Goal: Navigation & Orientation: Understand site structure

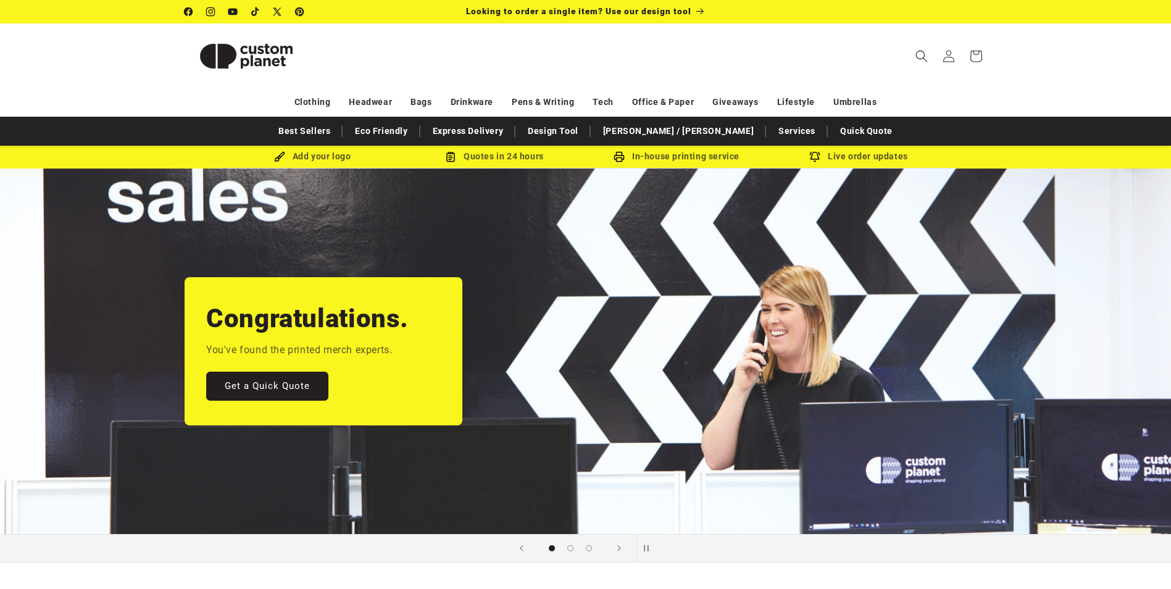
click at [346, 157] on div "Add your logo" at bounding box center [313, 156] width 182 height 15
click at [554, 157] on div "Quotes in 24 hours" at bounding box center [495, 156] width 182 height 15
click at [414, 129] on link "Eco Friendly" at bounding box center [381, 131] width 65 height 22
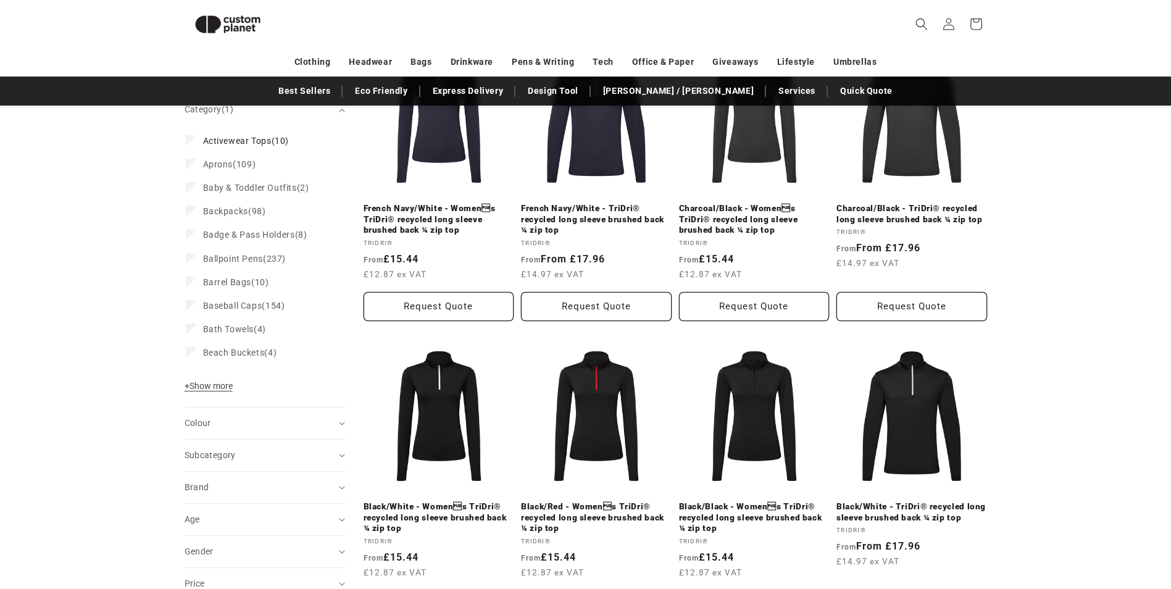
scroll to position [107, 0]
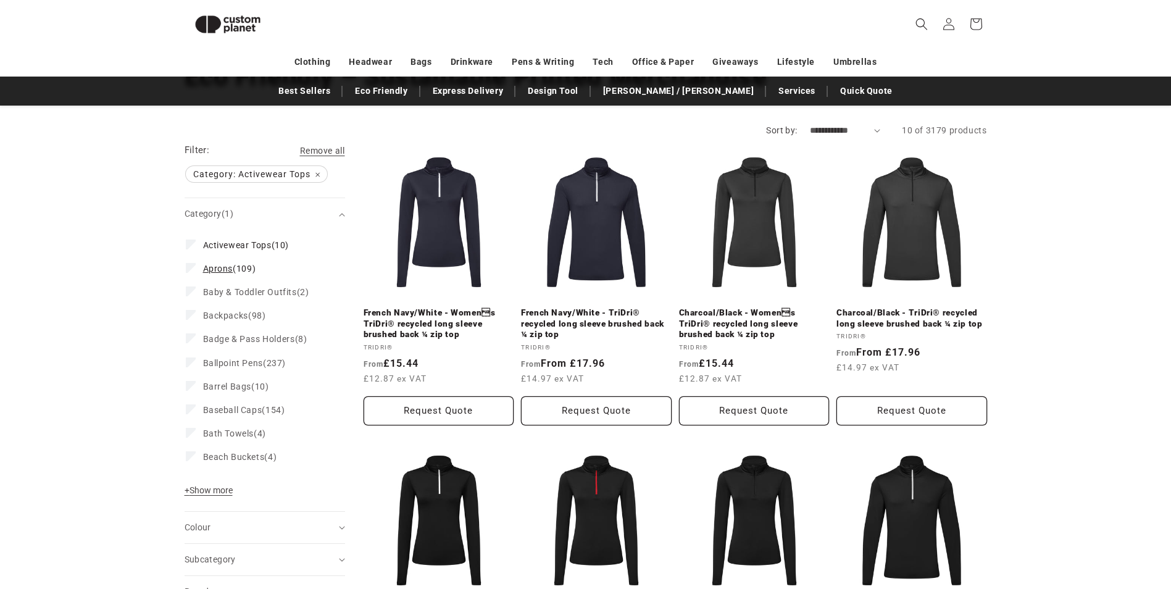
click at [194, 274] on label "Aprons (109) Aprons (109 products)" at bounding box center [261, 268] width 151 height 23
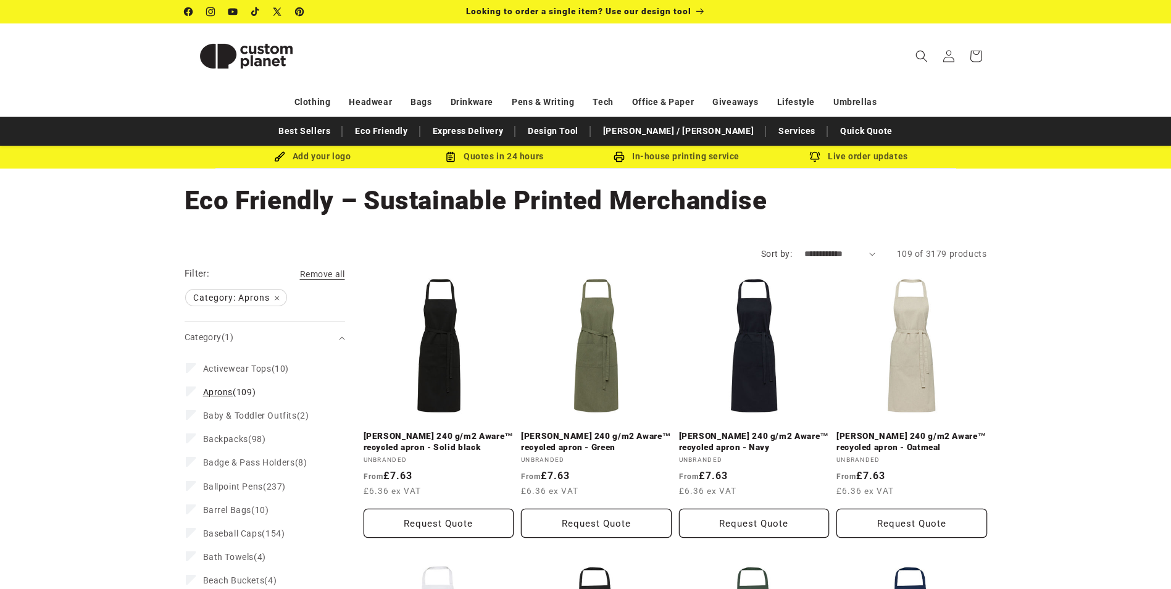
click at [189, 389] on icon at bounding box center [191, 391] width 7 height 4
click at [191, 445] on label "Backpacks (98) Backpacks (98 products)" at bounding box center [261, 438] width 151 height 23
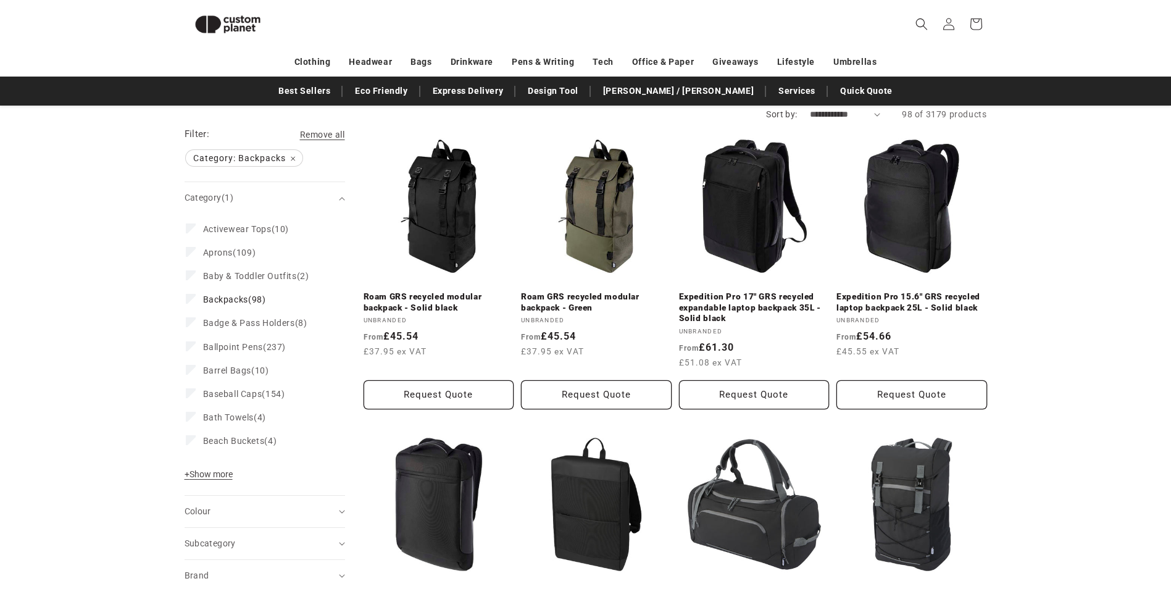
scroll to position [45, 0]
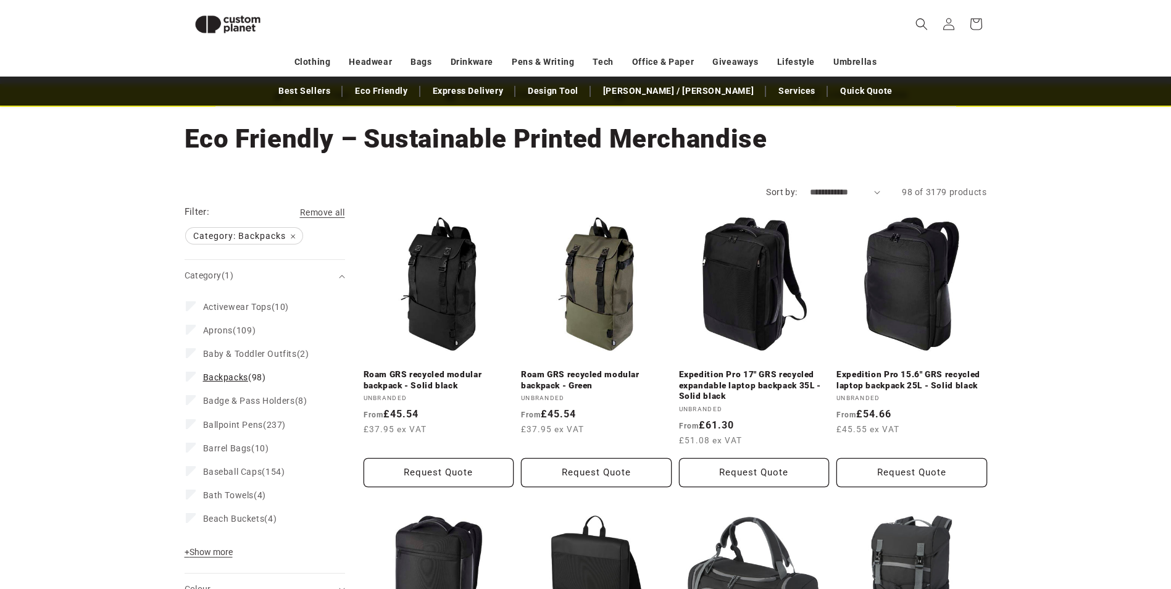
click at [189, 378] on icon at bounding box center [191, 377] width 6 height 4
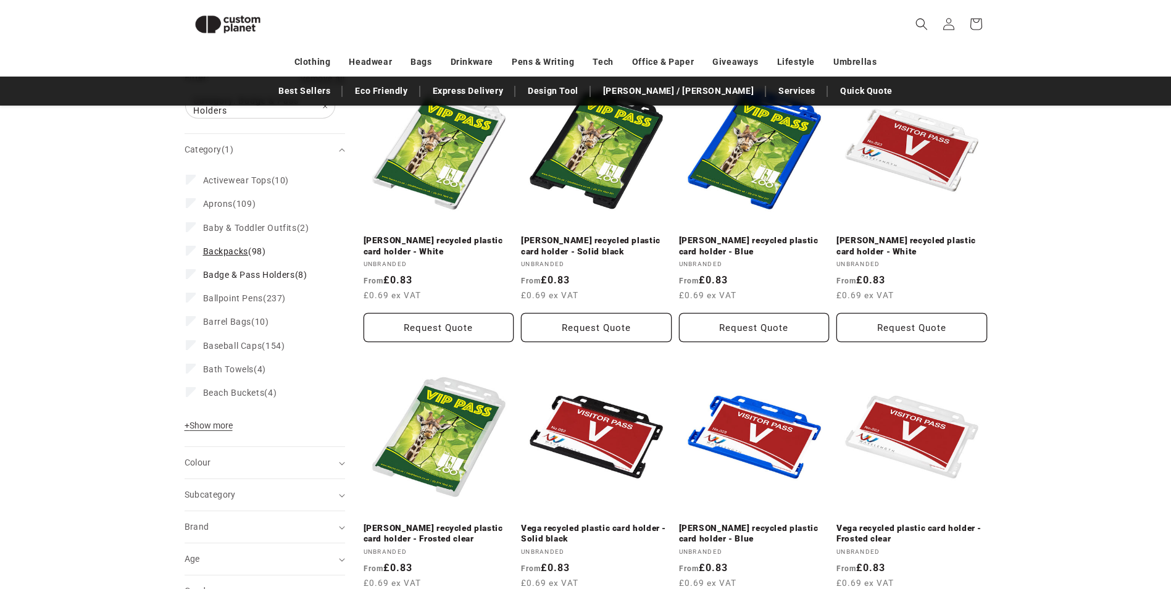
scroll to position [169, 0]
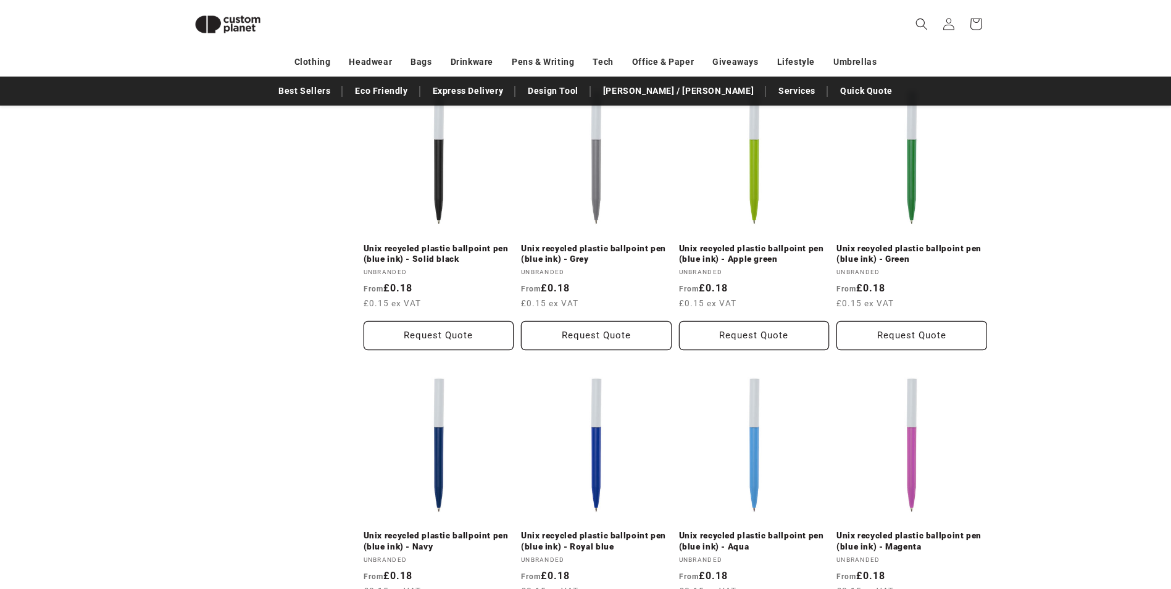
scroll to position [1280, 0]
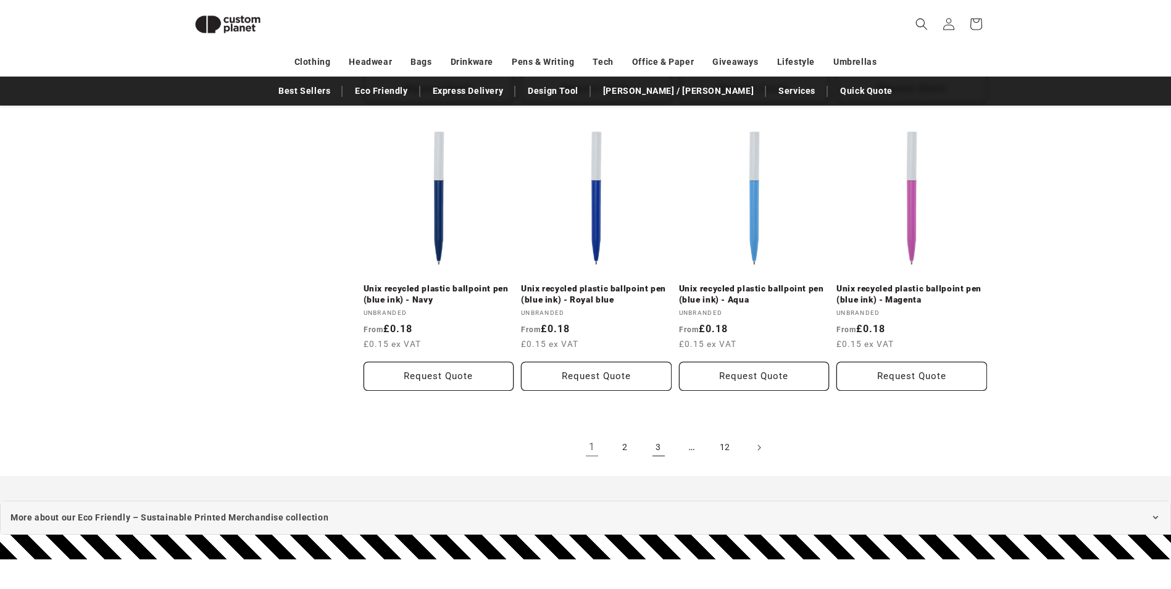
click at [647, 450] on link "3" at bounding box center [658, 447] width 27 height 27
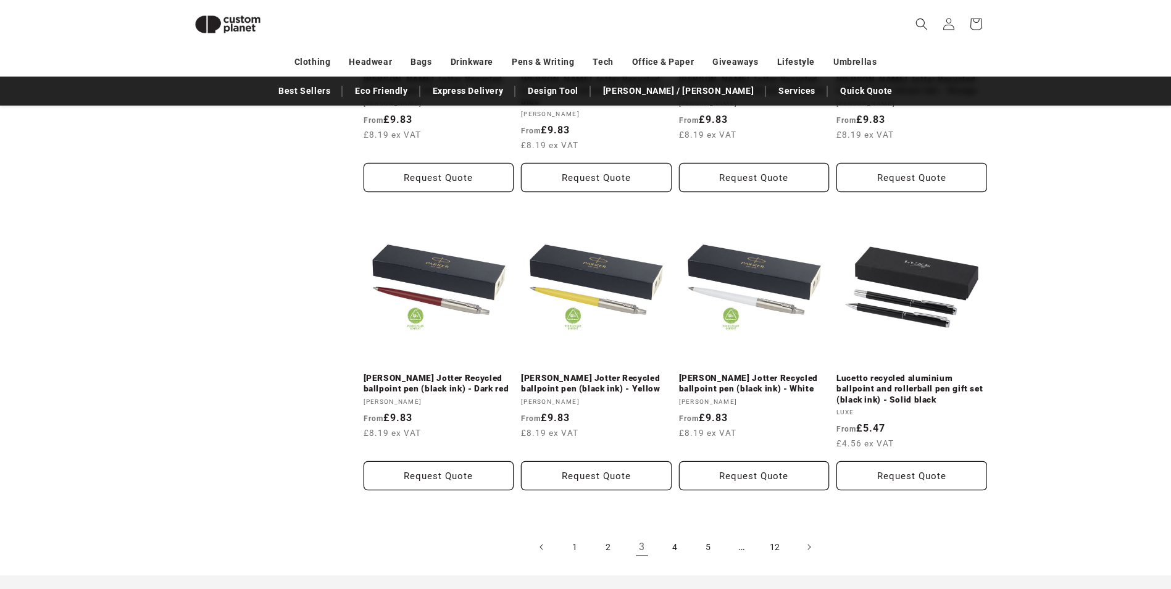
scroll to position [1403, 0]
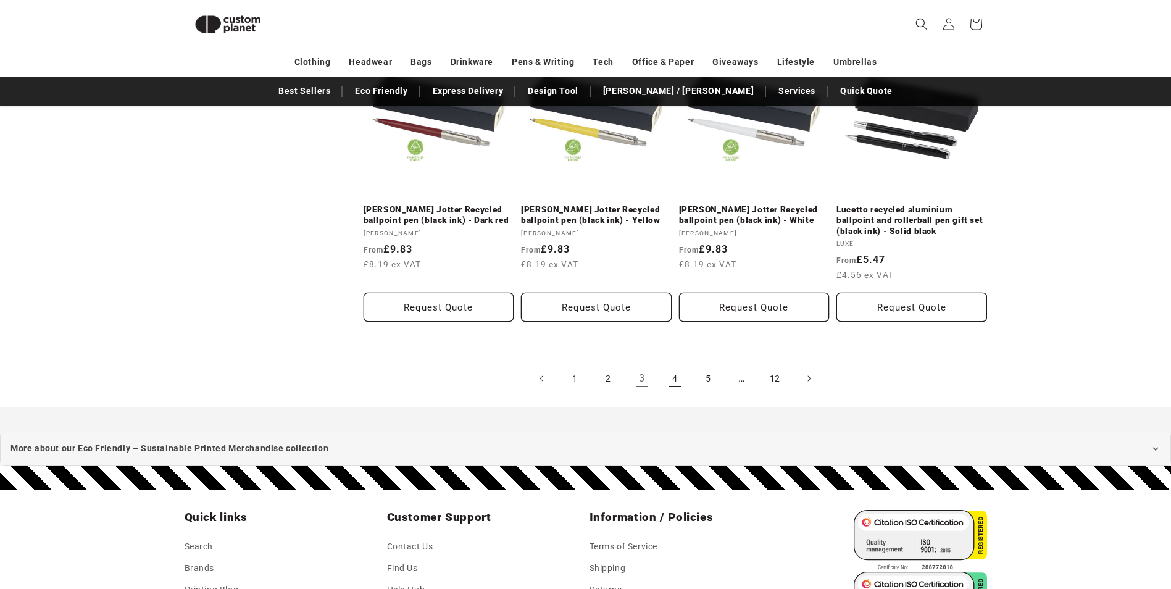
click at [684, 365] on link "4" at bounding box center [675, 378] width 27 height 27
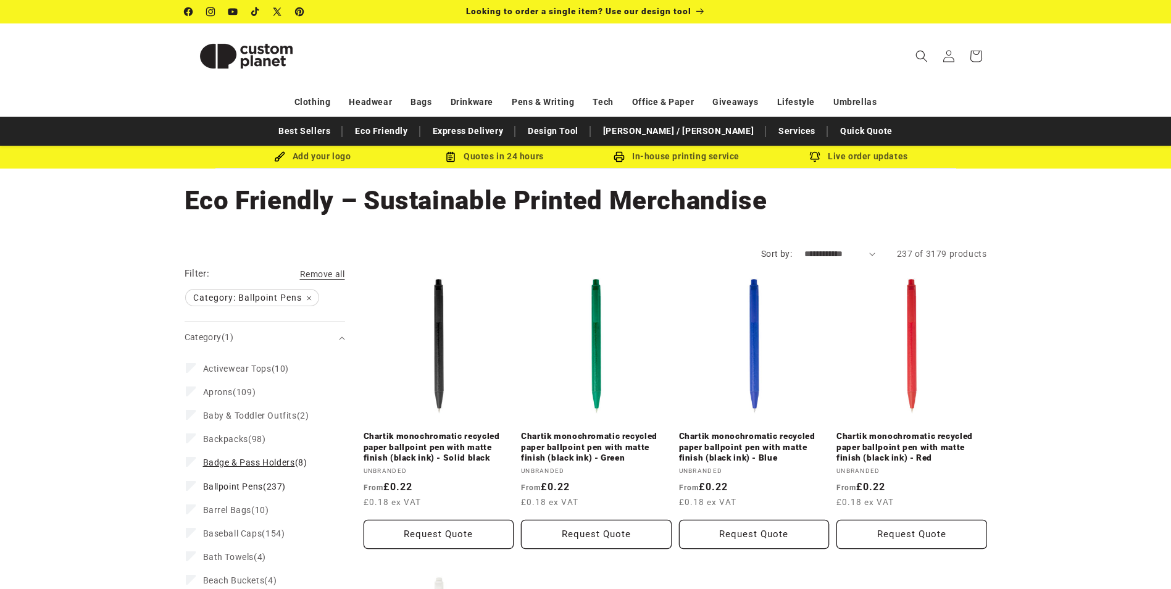
scroll to position [62, 0]
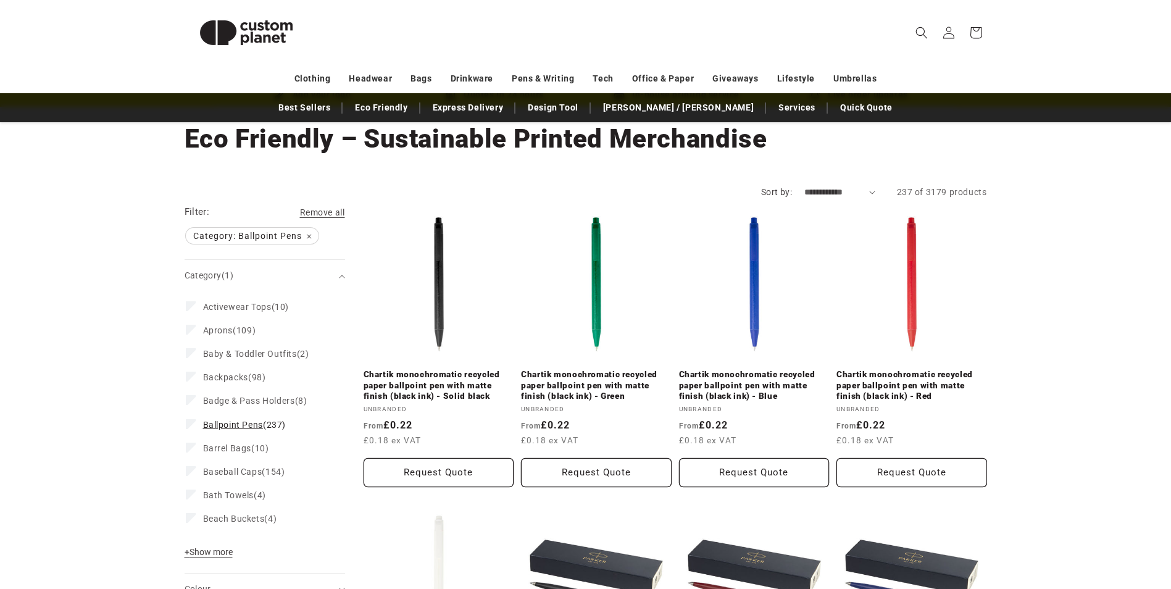
click at [196, 427] on label "Ballpoint Pens (237) Ballpoint Pens (237 products)" at bounding box center [261, 424] width 151 height 23
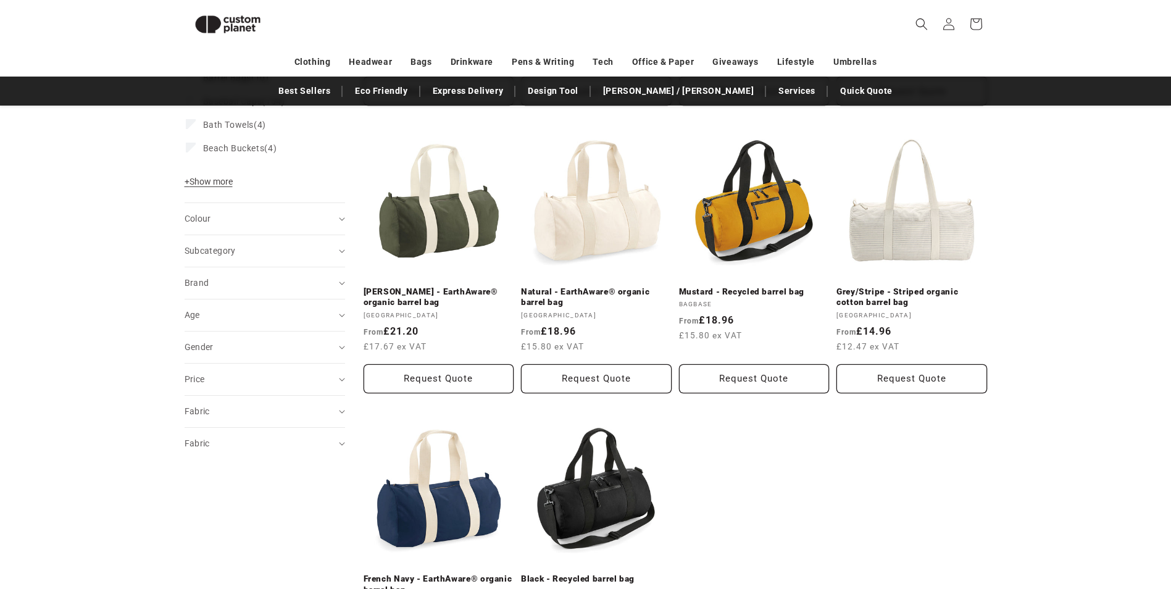
scroll to position [107, 0]
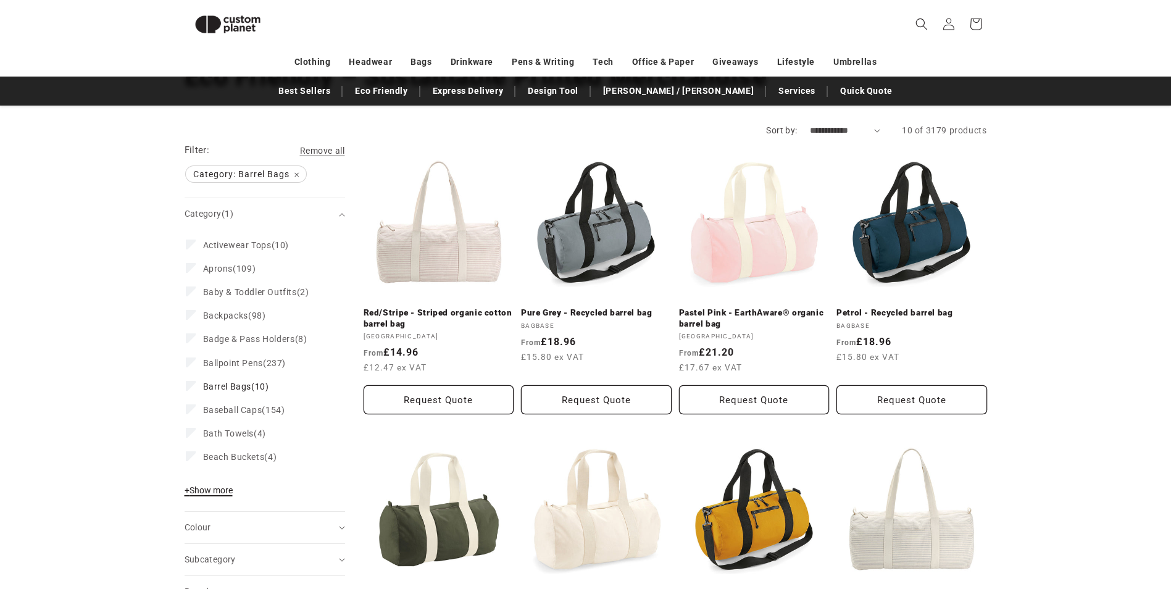
click at [211, 490] on span "+ Show more" at bounding box center [209, 490] width 48 height 10
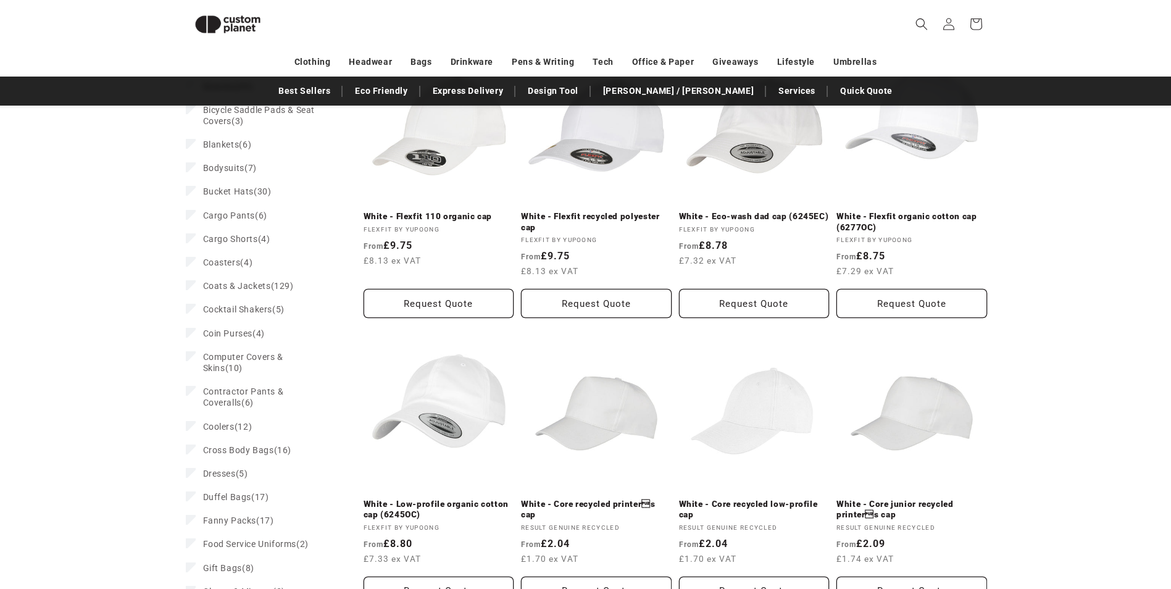
scroll to position [539, 0]
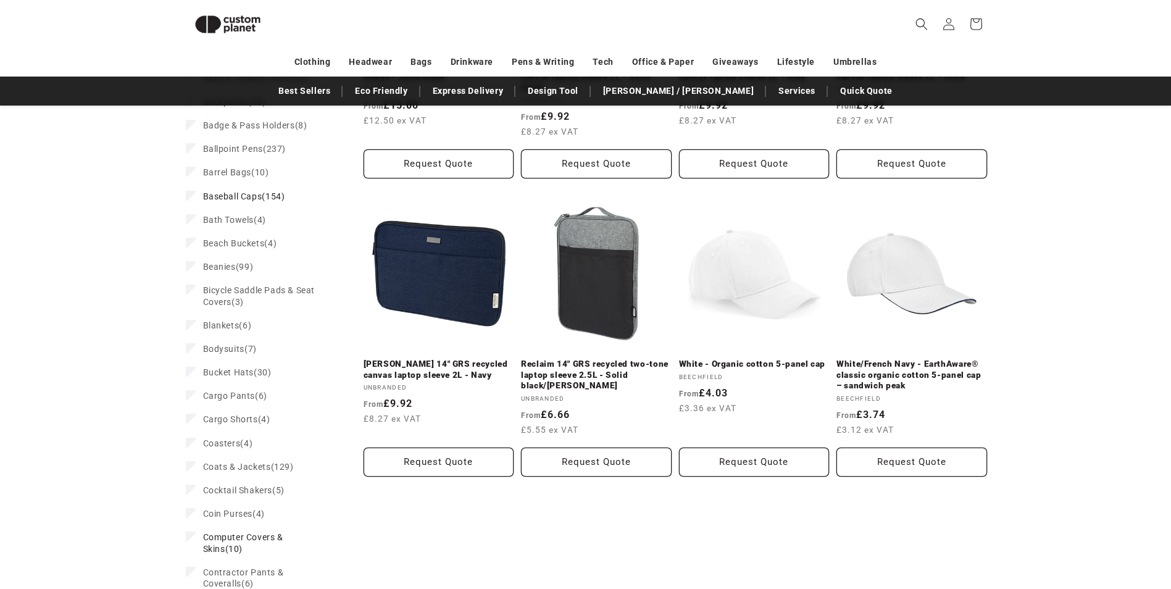
scroll to position [139, 0]
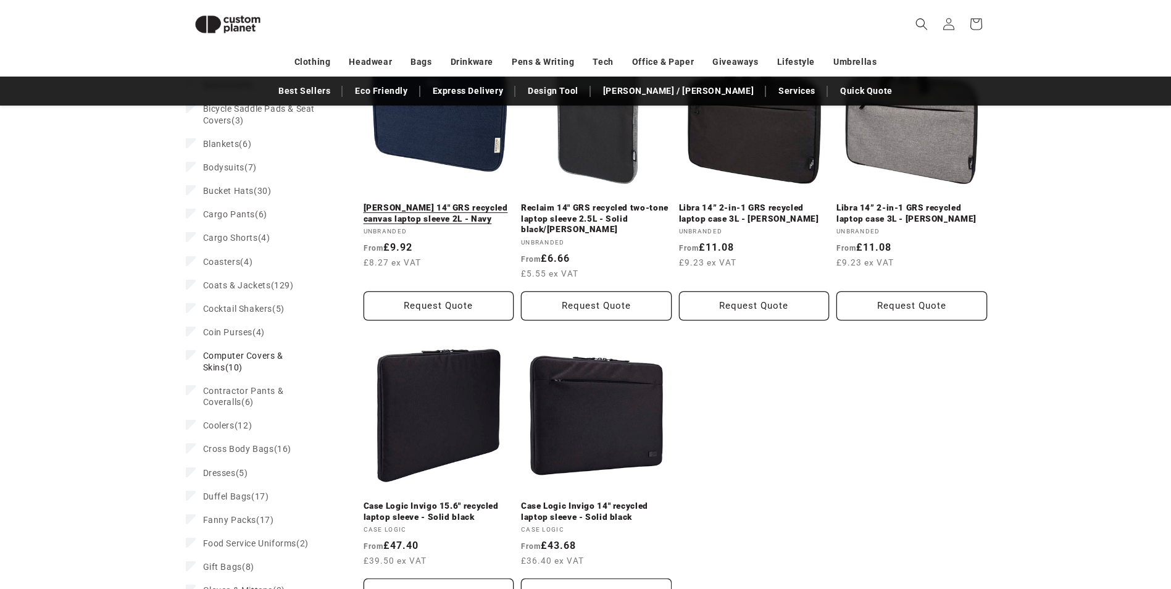
scroll to position [571, 0]
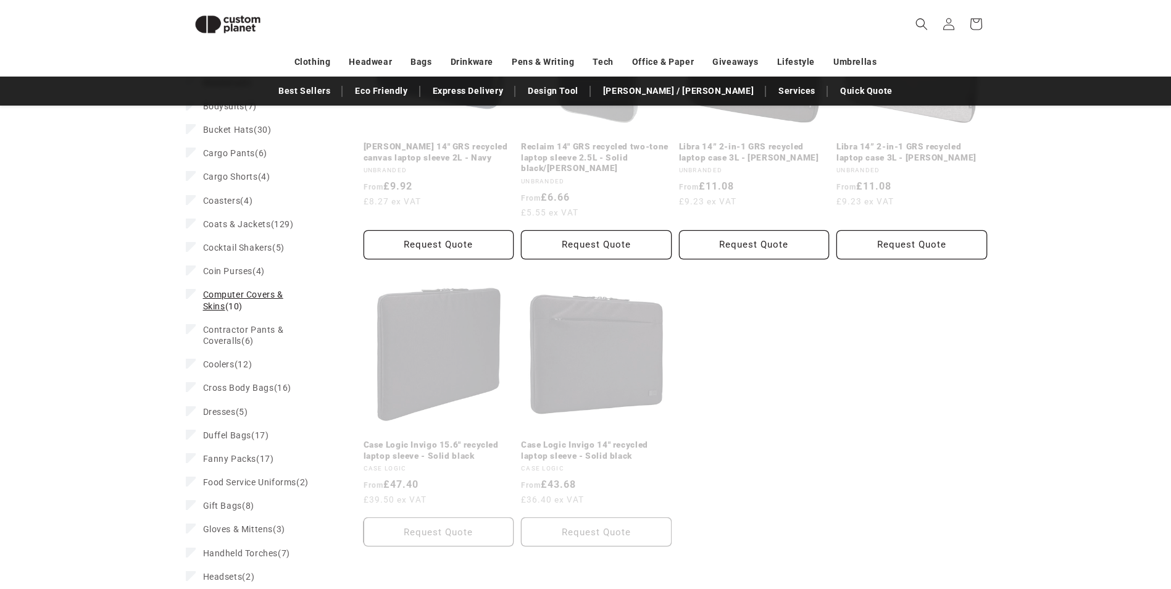
click at [189, 292] on icon at bounding box center [191, 293] width 7 height 4
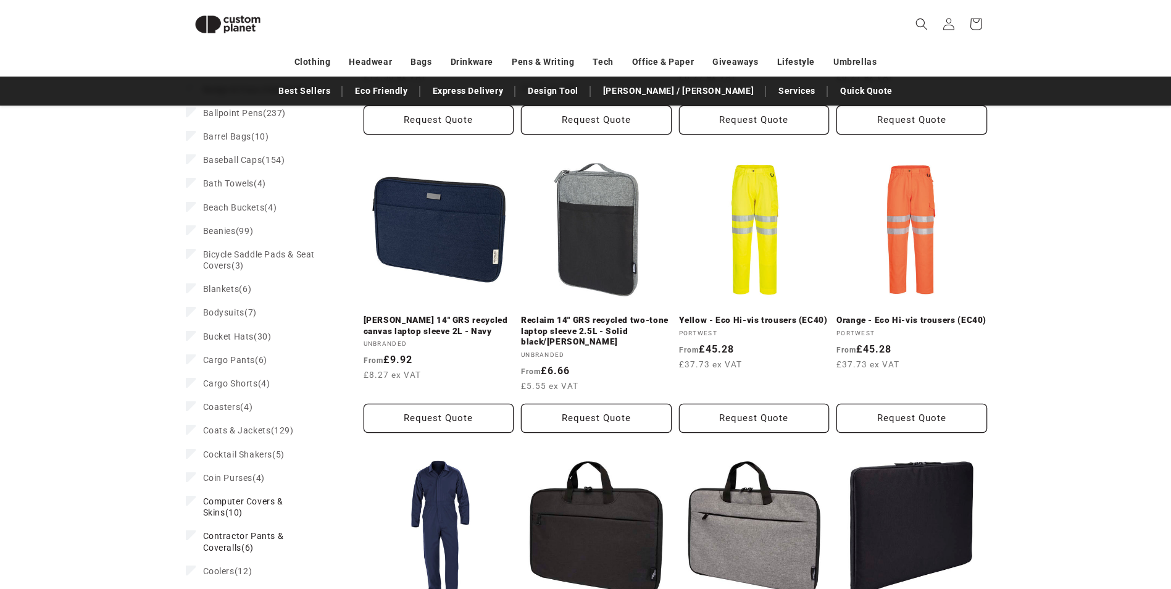
scroll to position [561, 0]
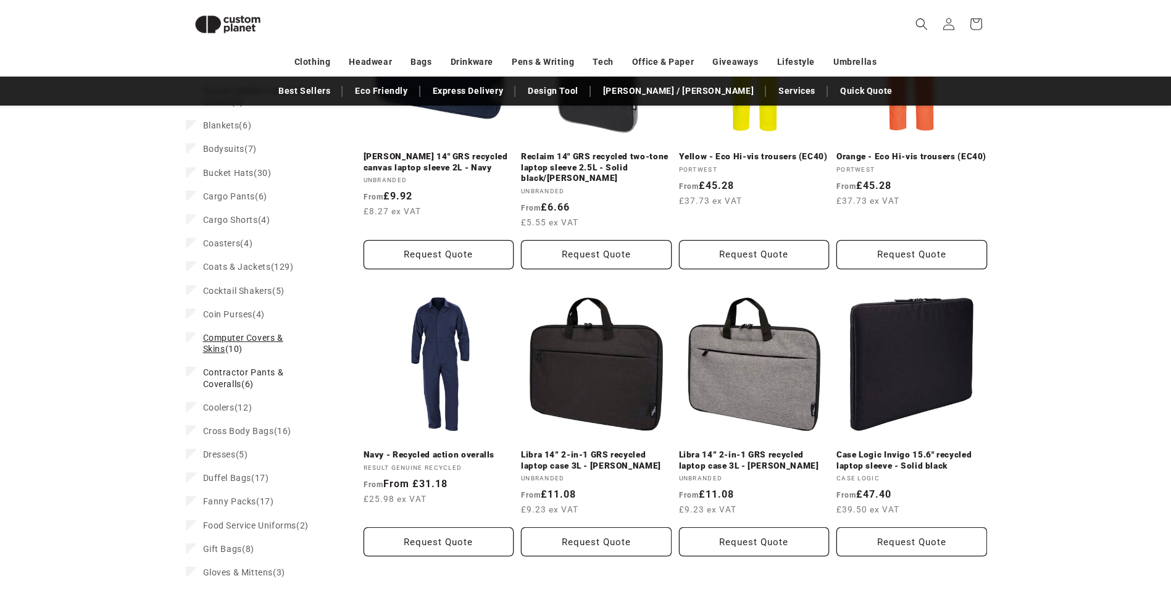
click at [196, 339] on label "Computer Covers & Skins (10) Computer Covers & Skins (10 products)" at bounding box center [261, 343] width 151 height 35
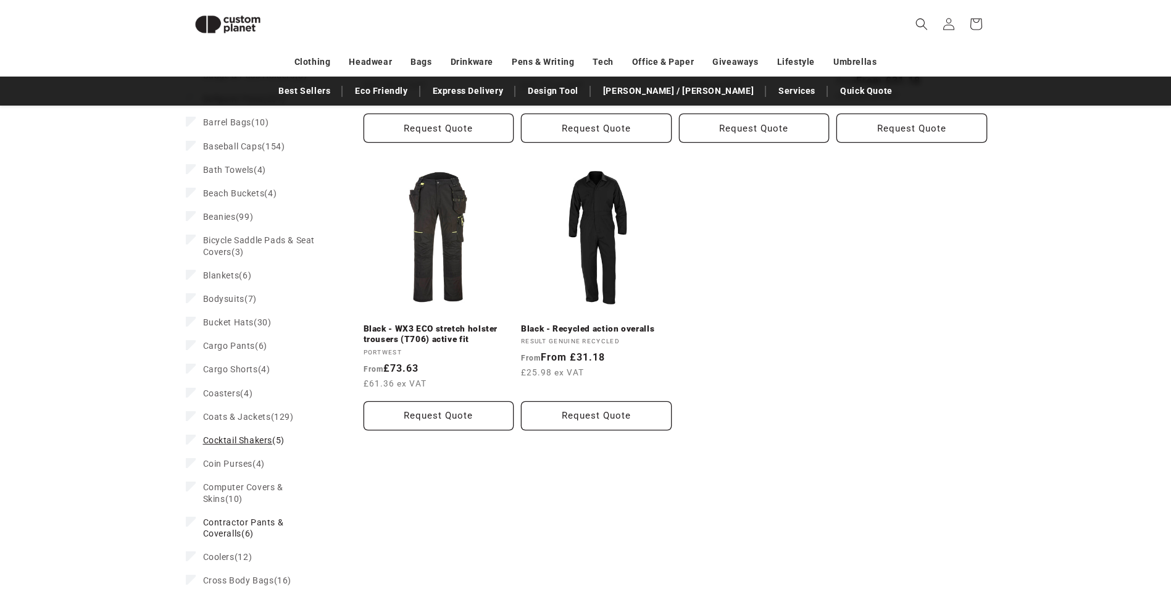
scroll to position [404, 0]
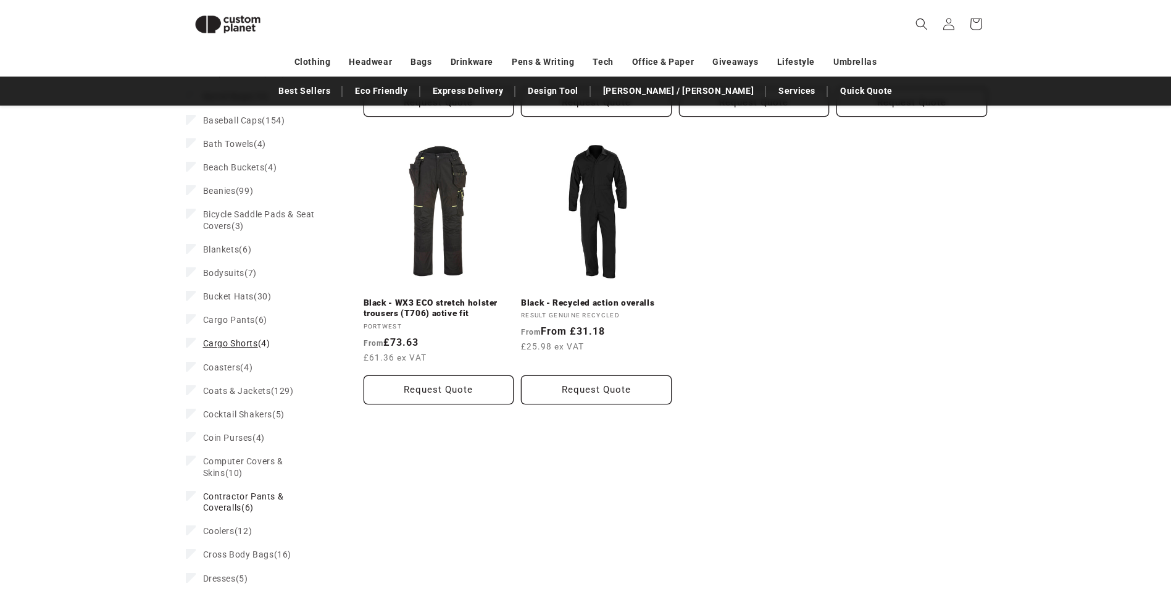
click at [189, 349] on label "Cargo Shorts (4) Cargo Shorts (4 products)" at bounding box center [261, 342] width 151 height 23
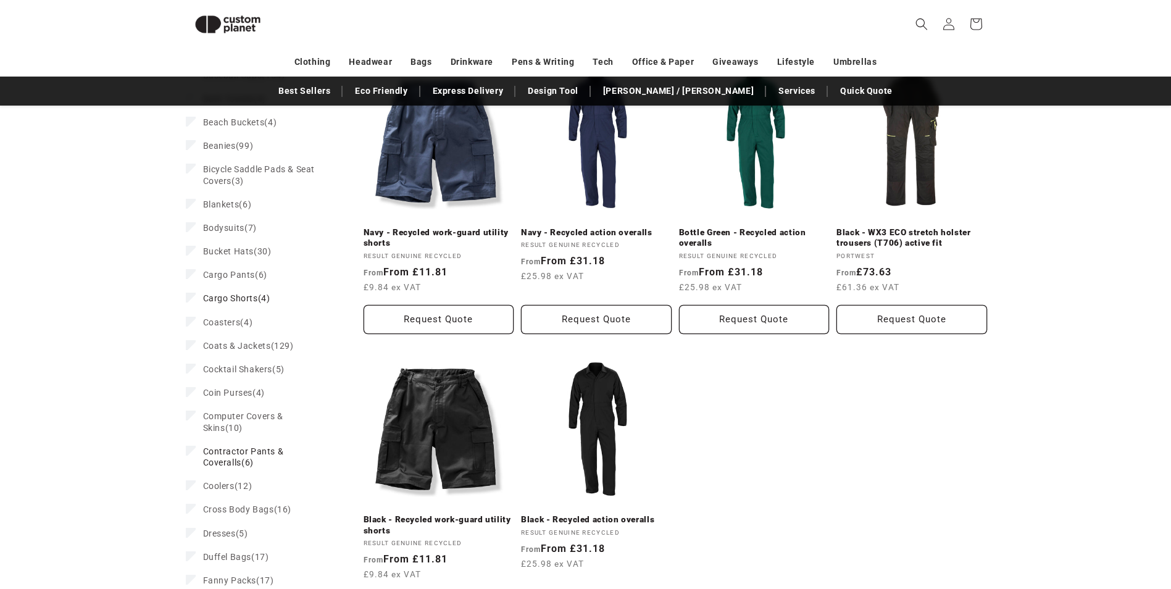
scroll to position [491, 0]
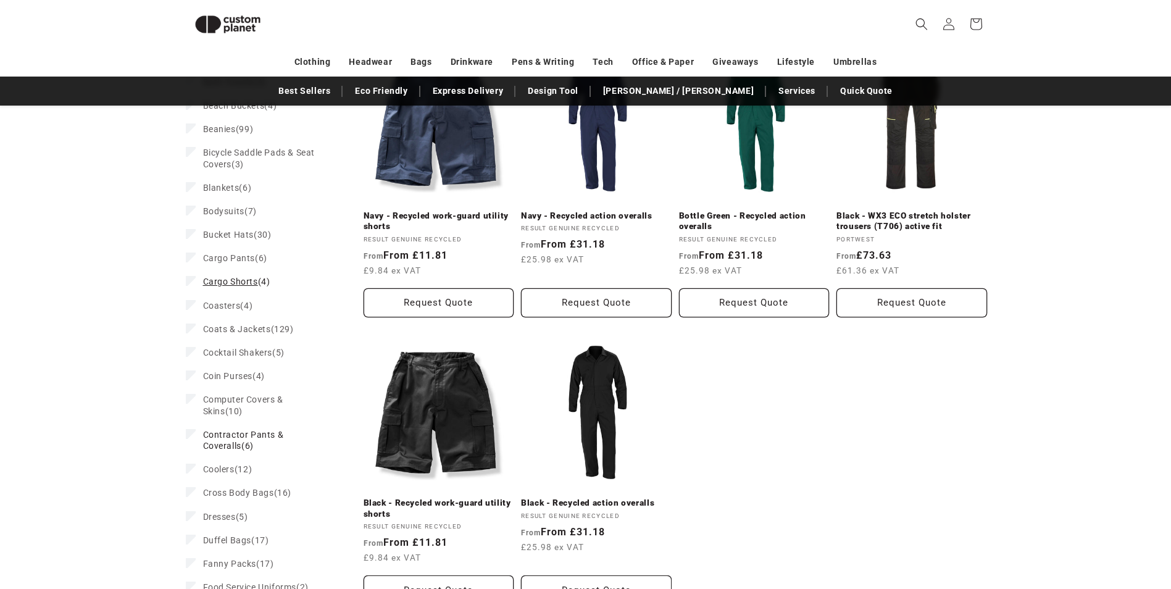
click at [196, 278] on label "Cargo Shorts (4) Cargo Shorts (4 products)" at bounding box center [261, 281] width 151 height 23
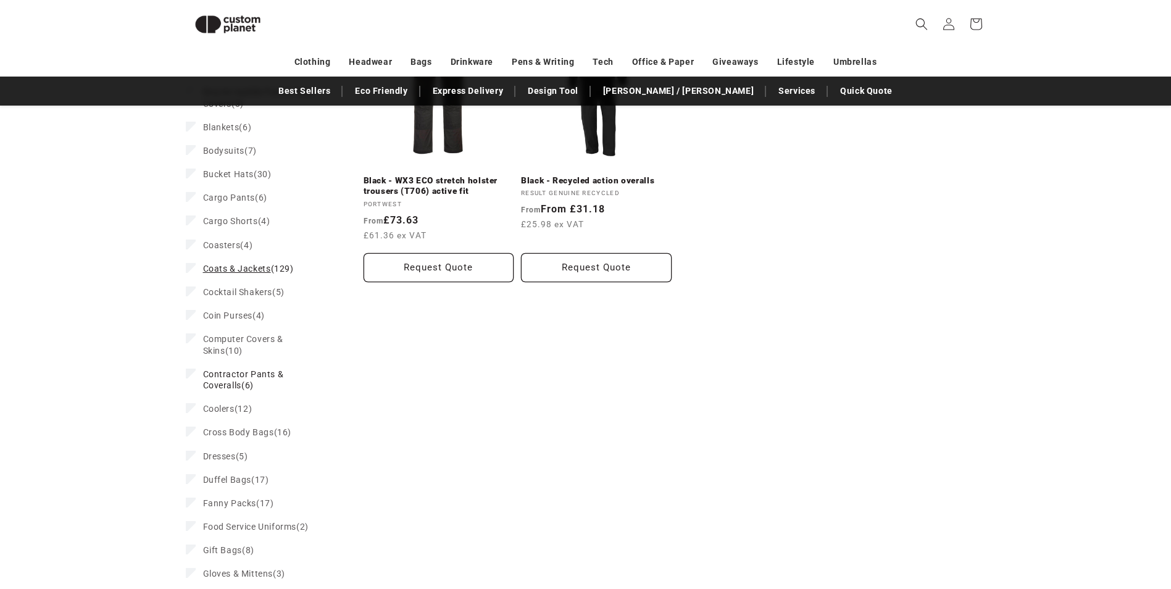
scroll to position [528, 0]
click at [188, 372] on icon at bounding box center [191, 372] width 7 height 4
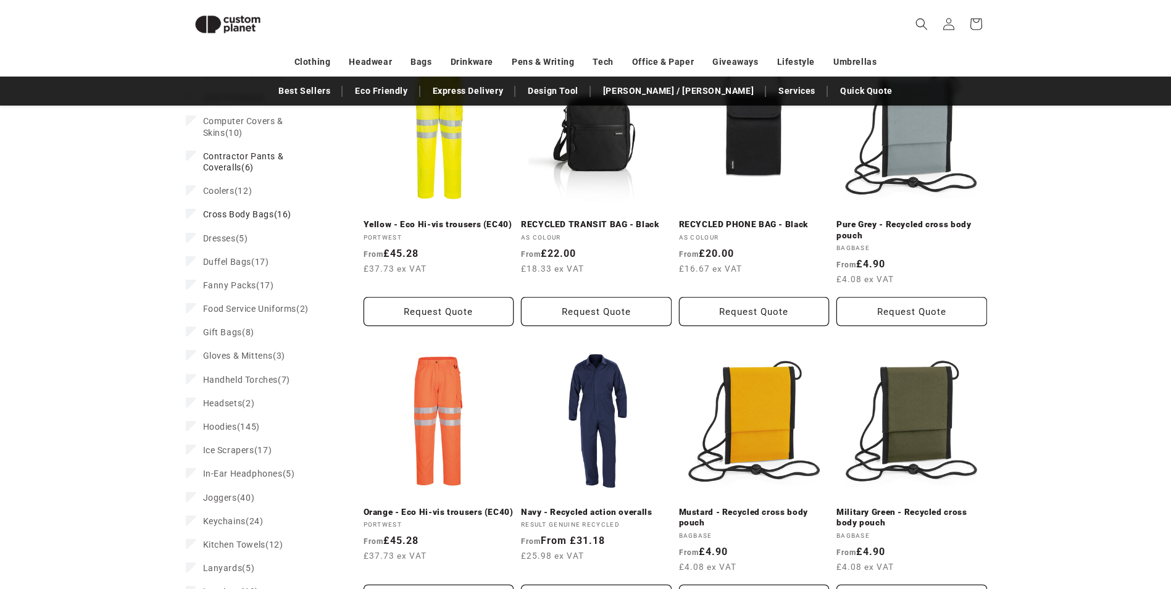
scroll to position [800, 0]
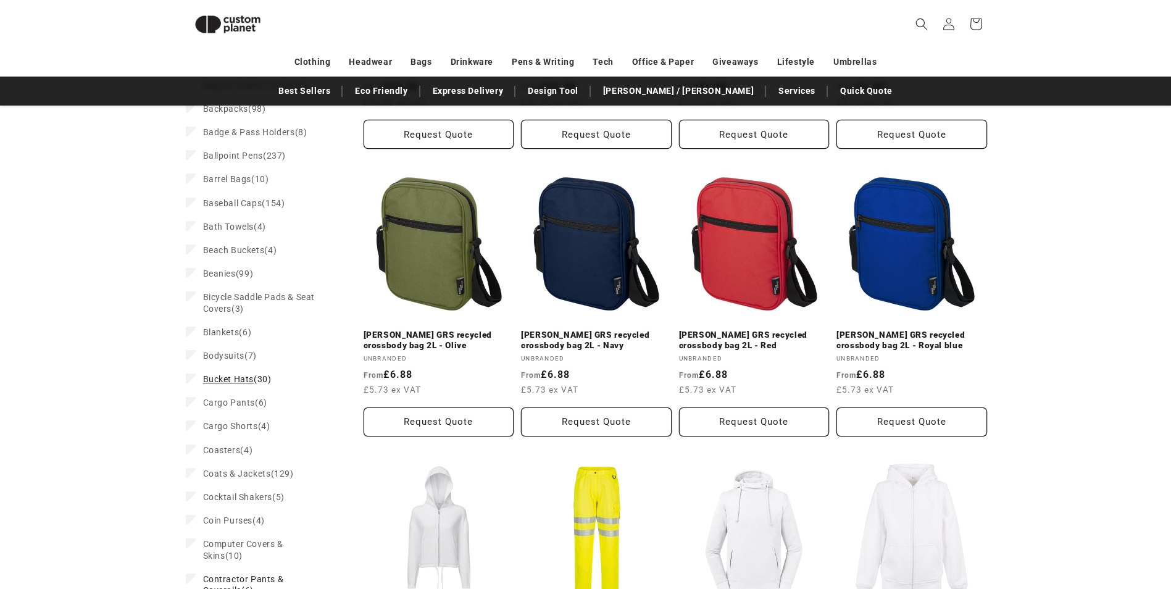
scroll to position [455, 0]
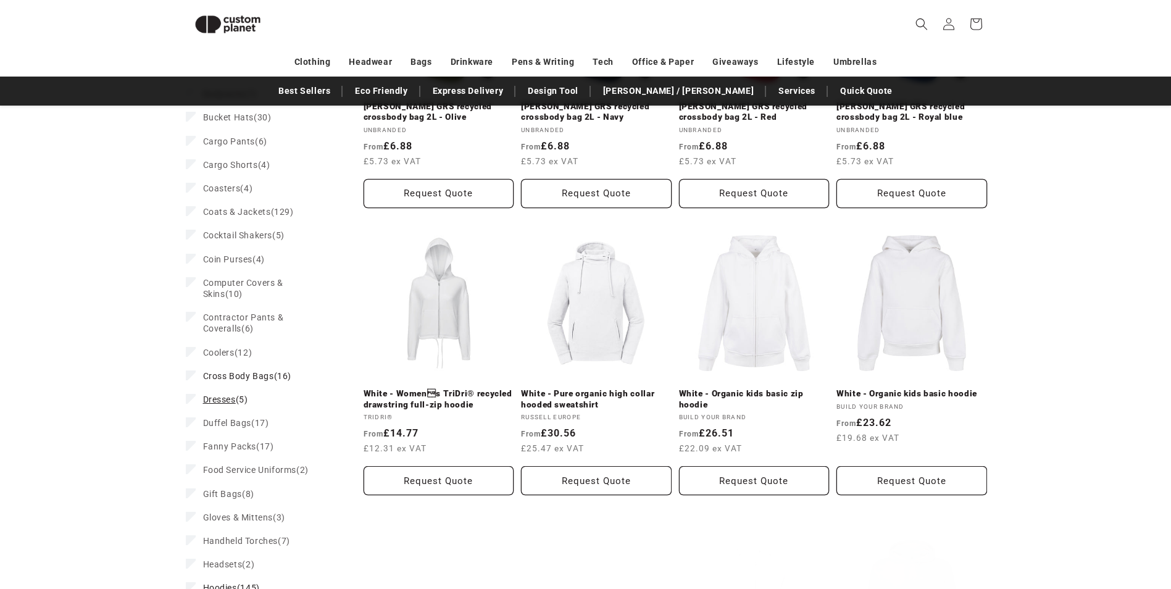
scroll to position [601, 0]
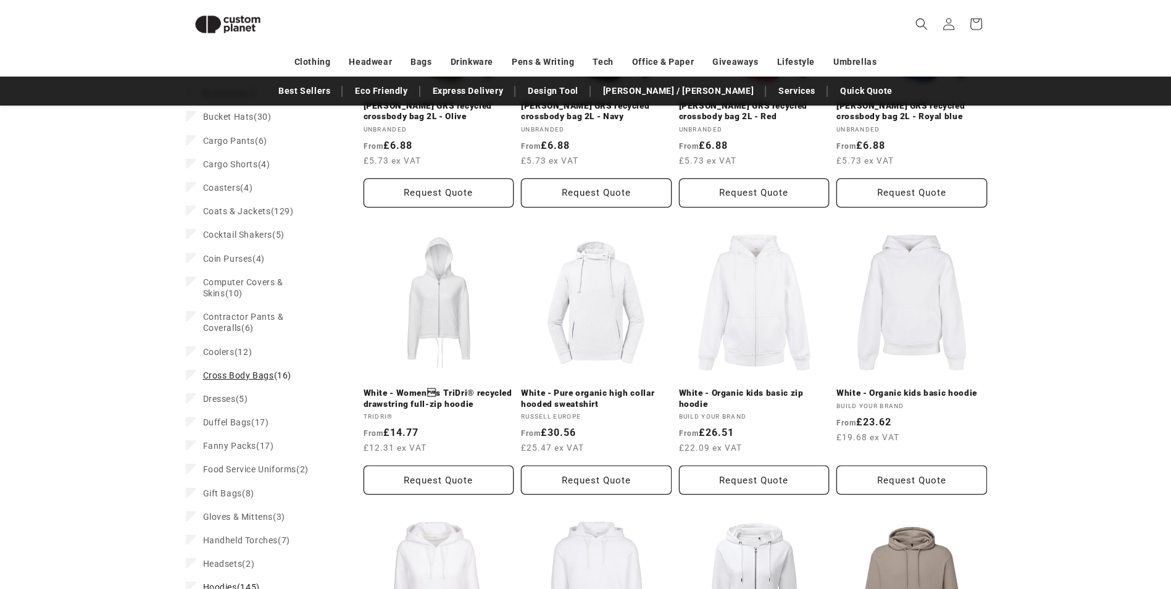
click at [191, 376] on icon at bounding box center [191, 374] width 7 height 4
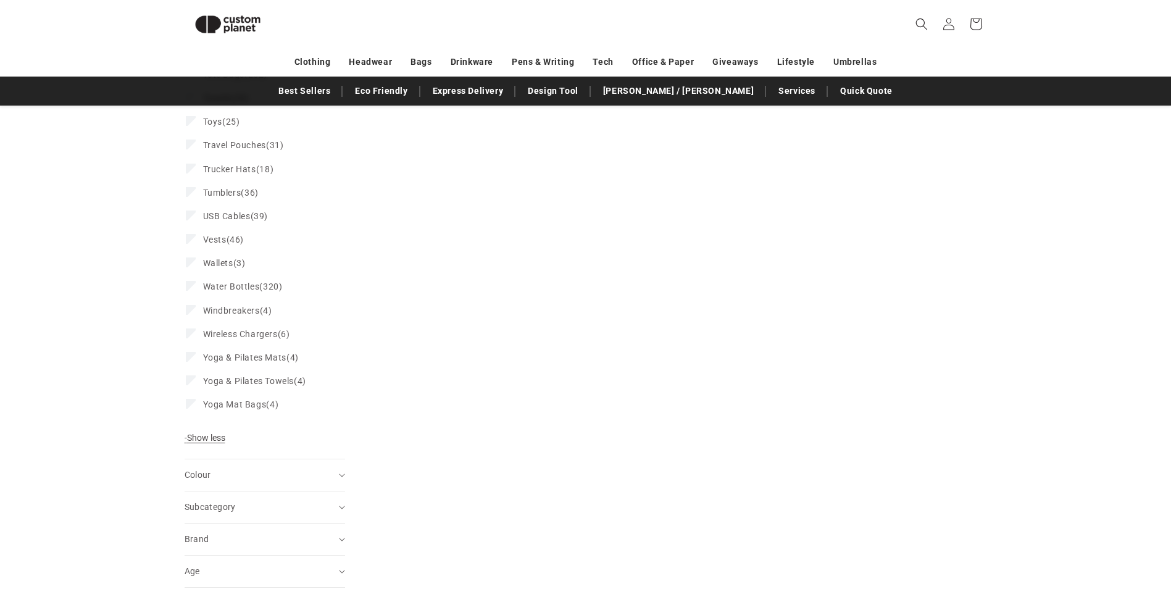
scroll to position [2576, 0]
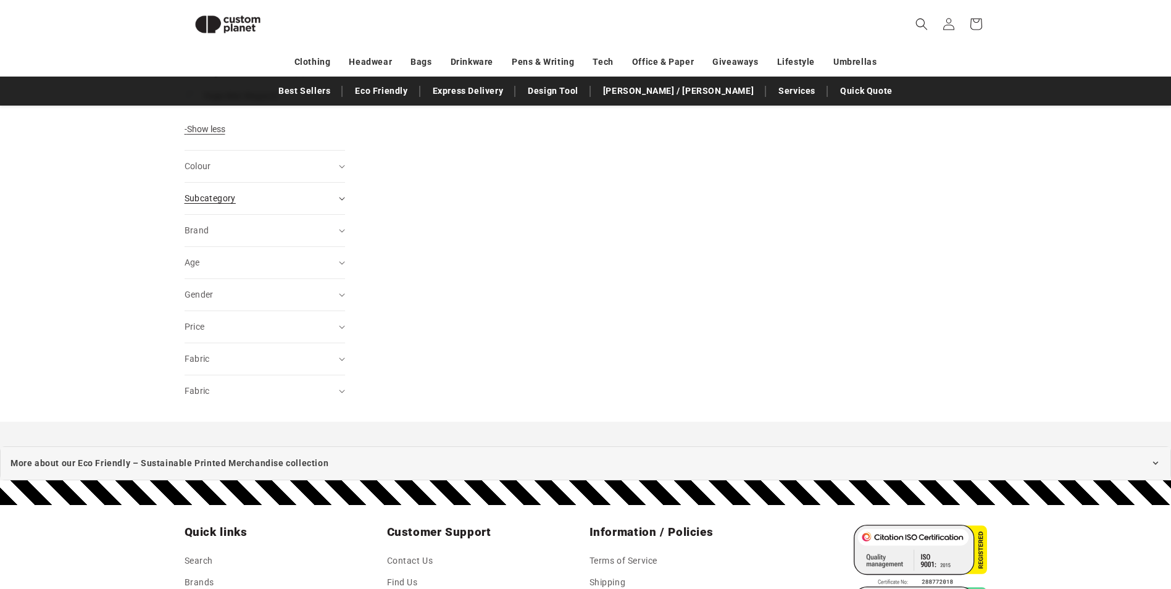
click at [325, 202] on div "Subcategory (0)" at bounding box center [260, 198] width 150 height 13
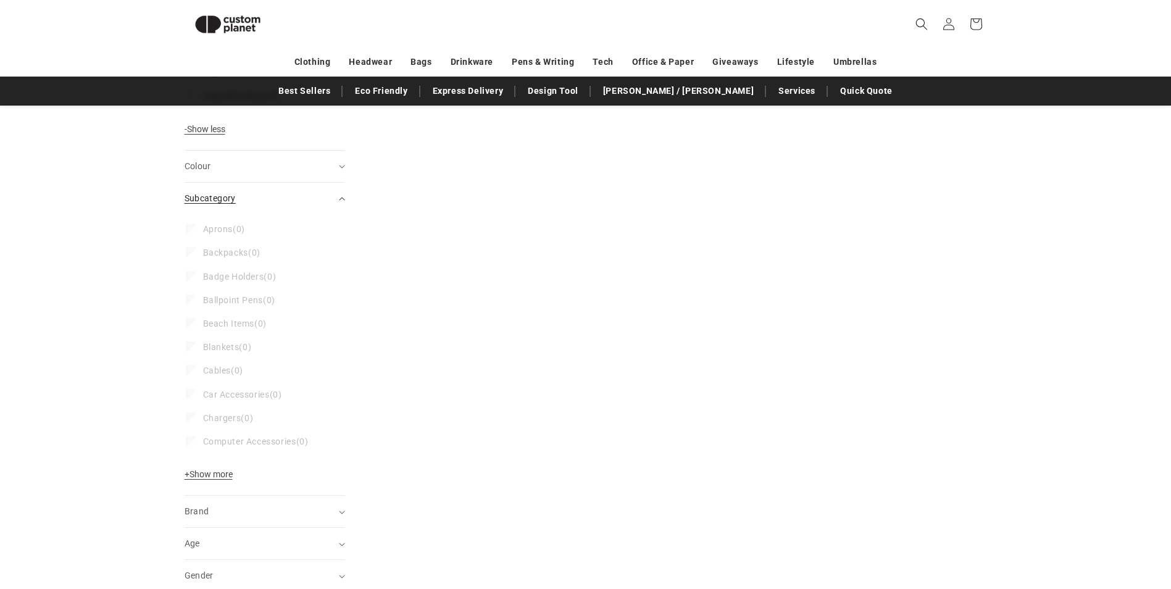
click at [326, 200] on div "Subcategory (0)" at bounding box center [260, 198] width 150 height 13
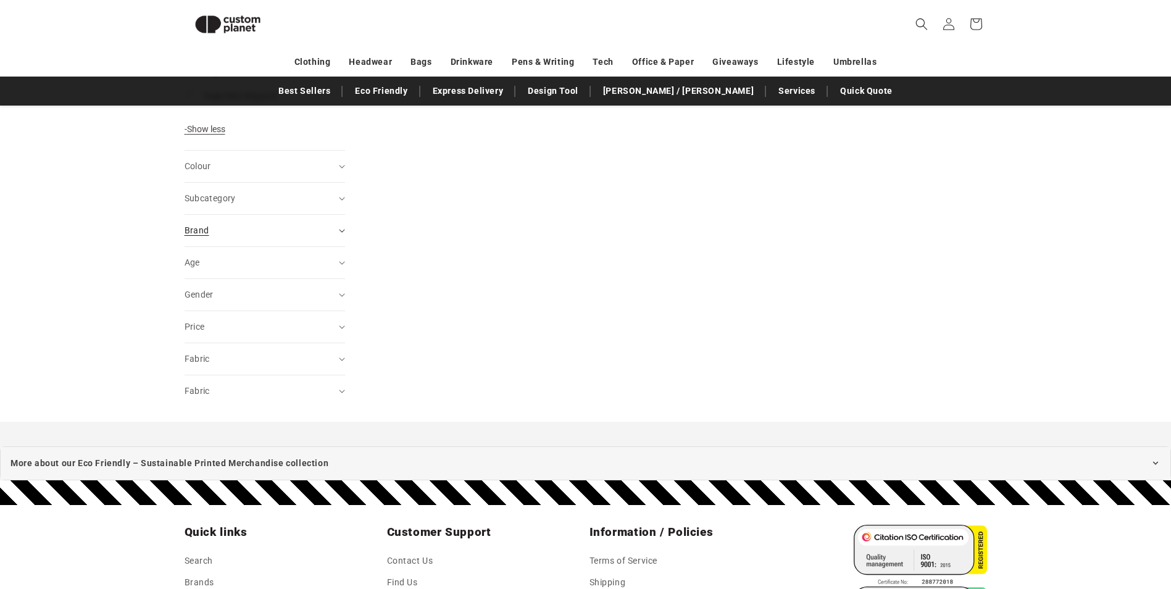
click at [333, 236] on div "Brand (0)" at bounding box center [260, 230] width 150 height 13
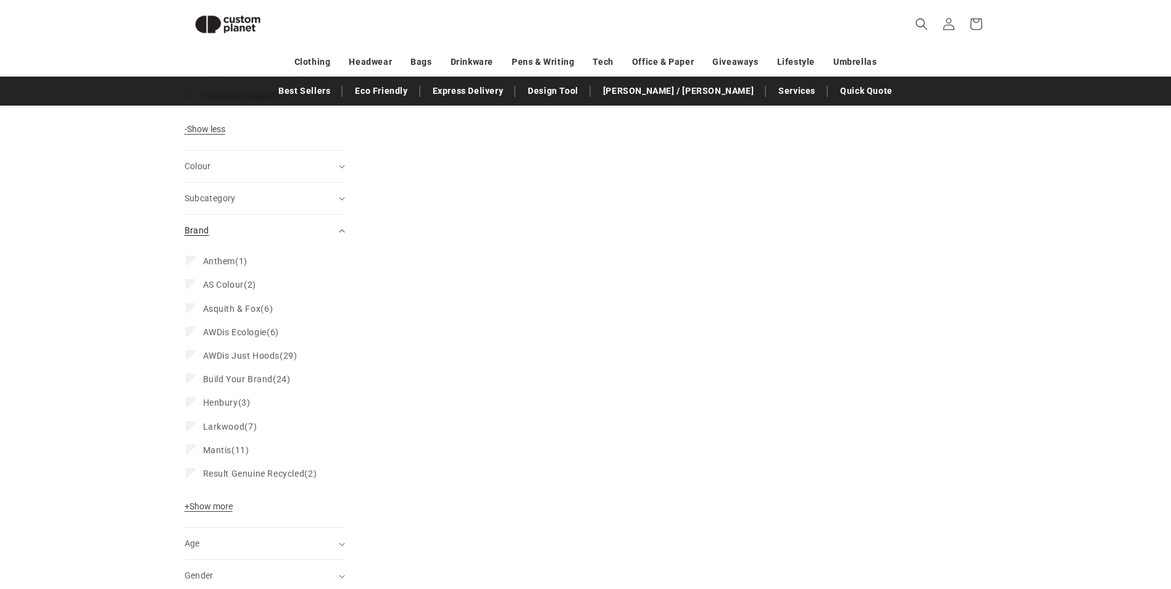
click at [333, 236] on div "Brand (0)" at bounding box center [260, 230] width 150 height 13
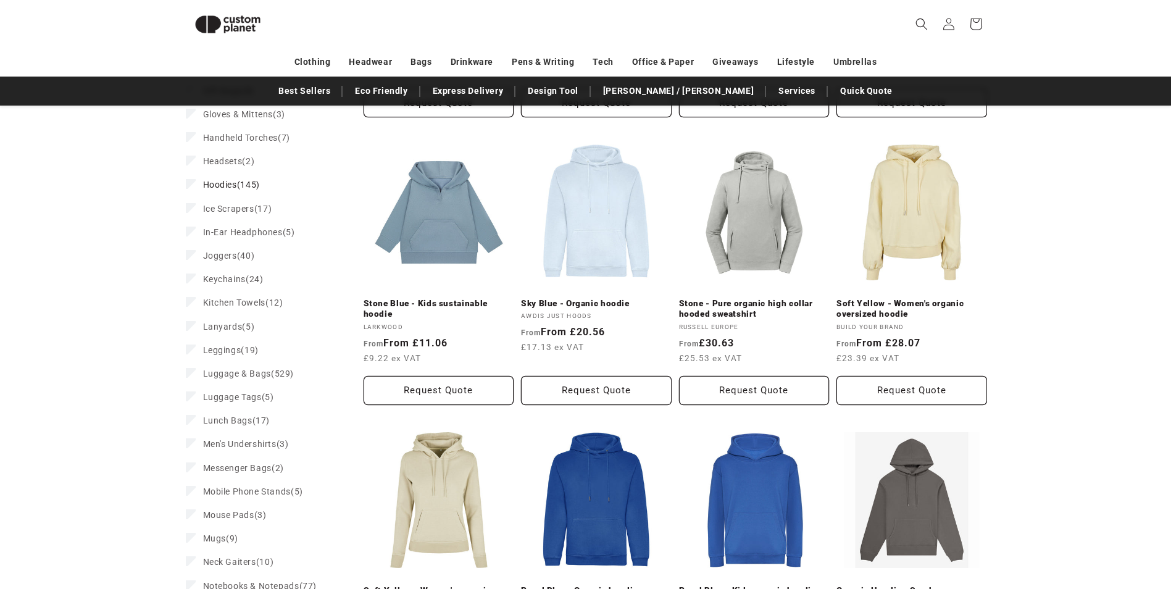
scroll to position [909, 0]
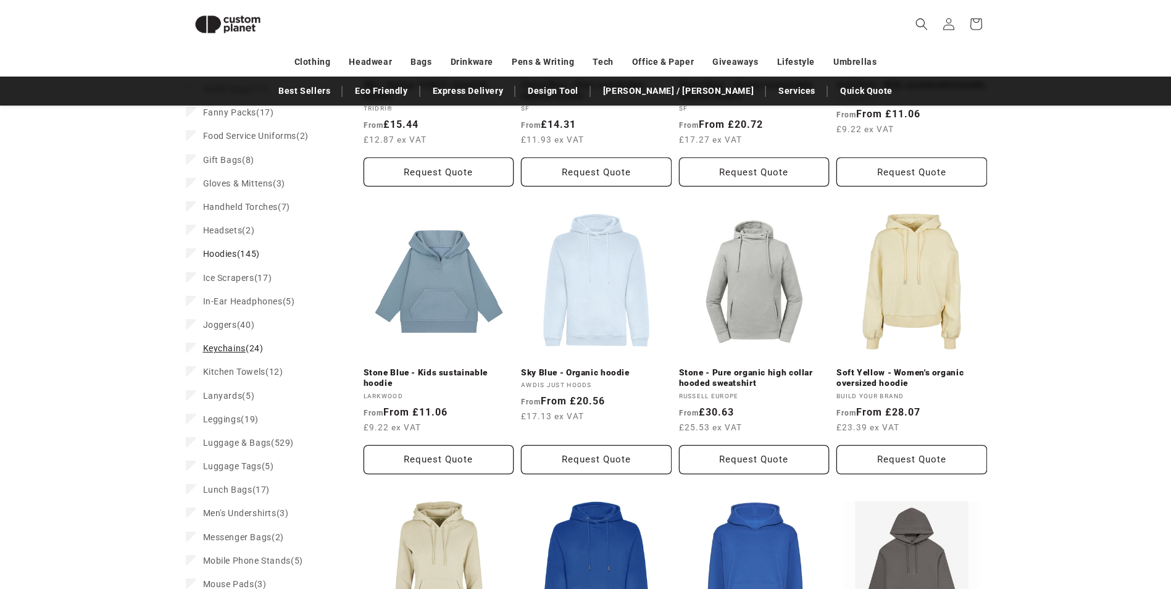
click at [196, 346] on label "Keychains (24) Keychains (24 products)" at bounding box center [261, 347] width 151 height 23
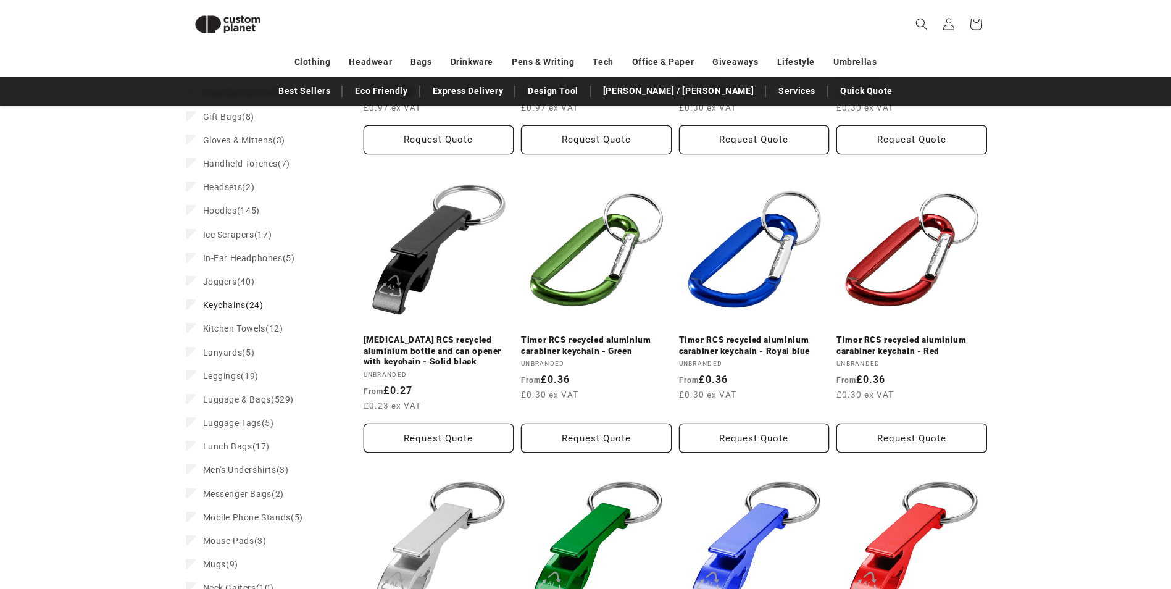
scroll to position [1261, 0]
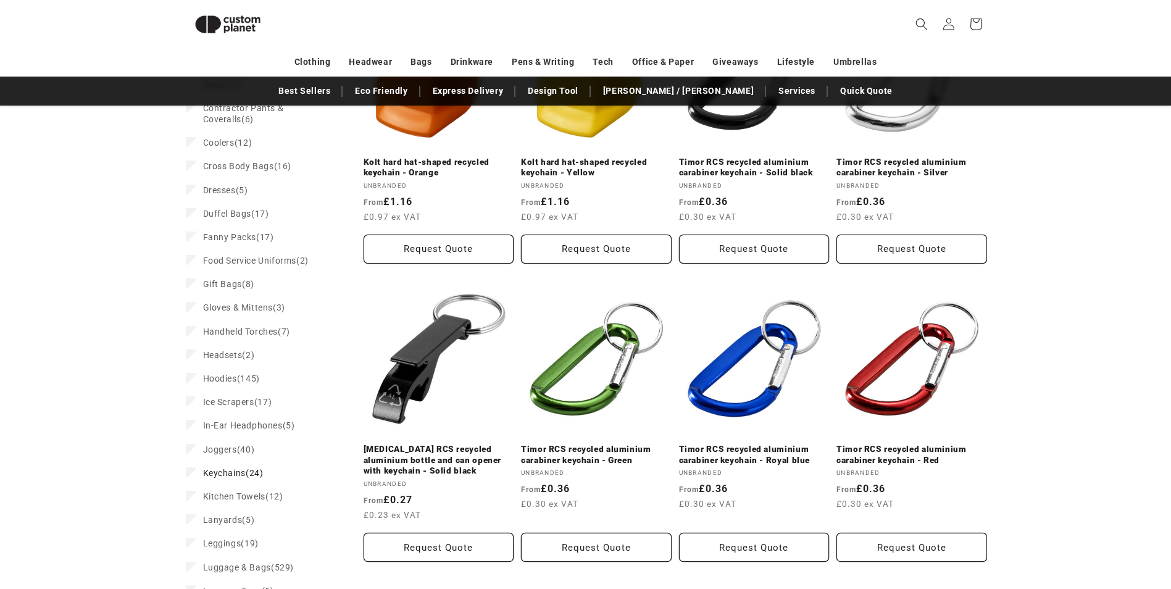
scroll to position [949, 0]
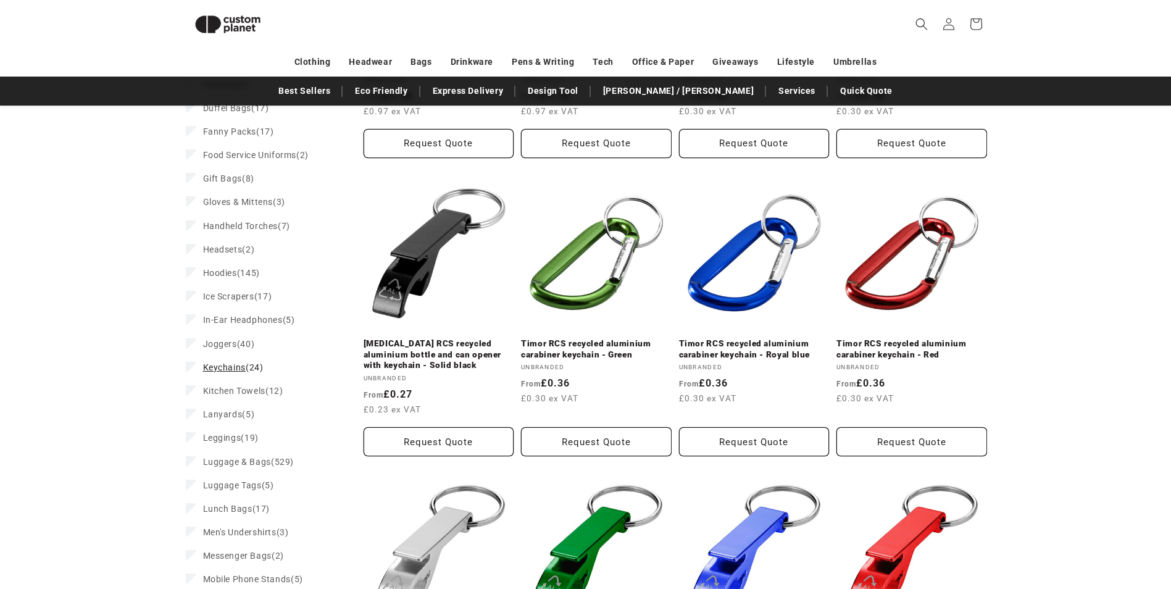
click at [194, 365] on icon at bounding box center [191, 366] width 7 height 4
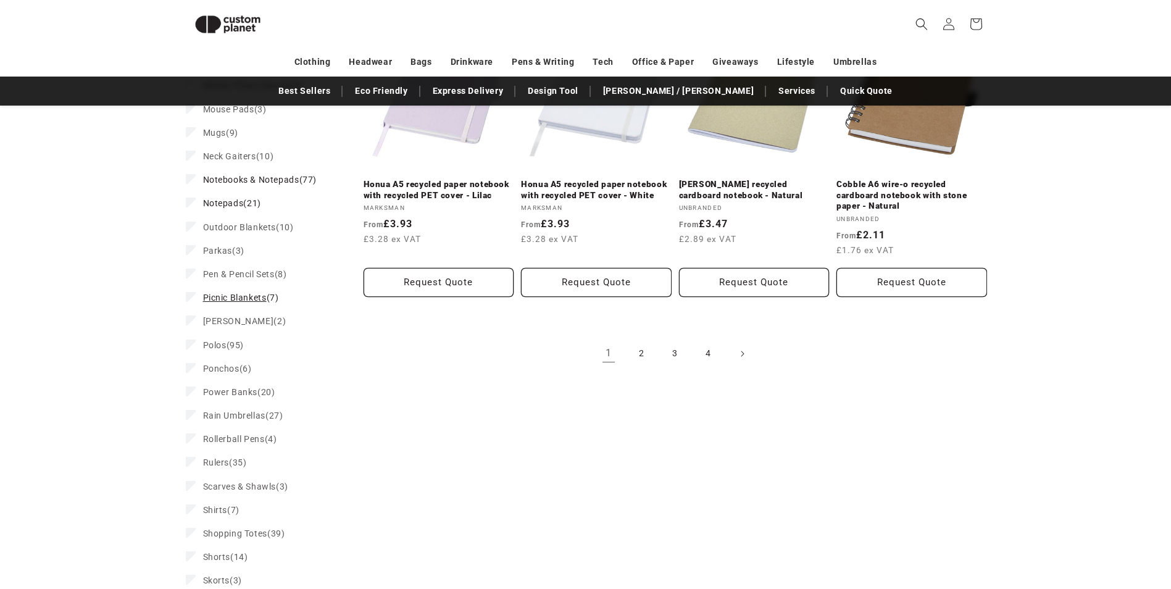
scroll to position [1232, 0]
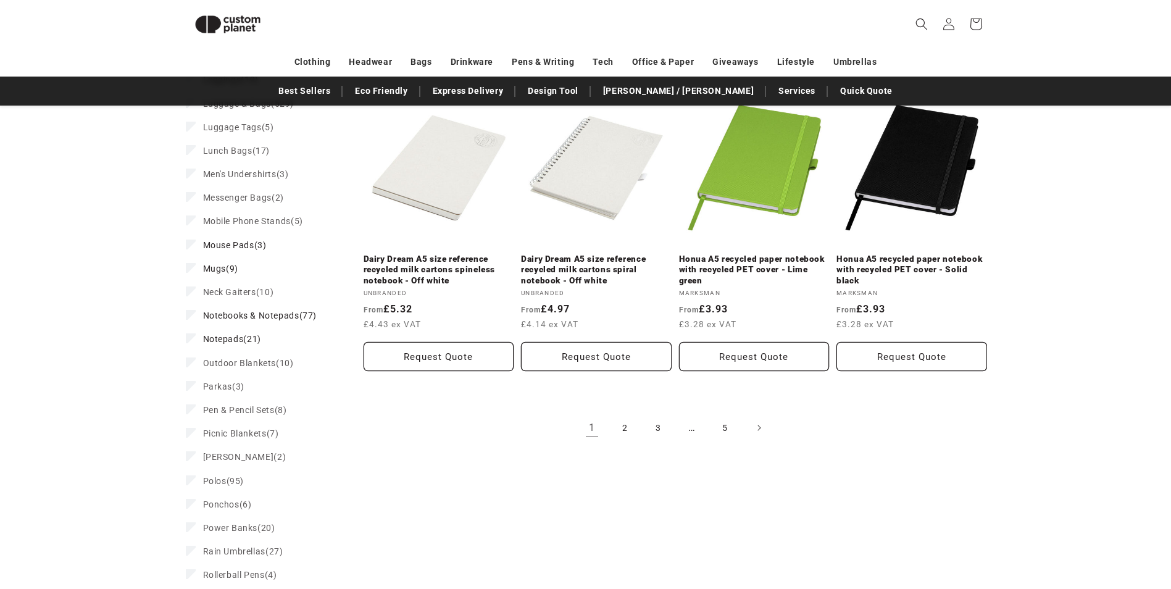
scroll to position [1217, 0]
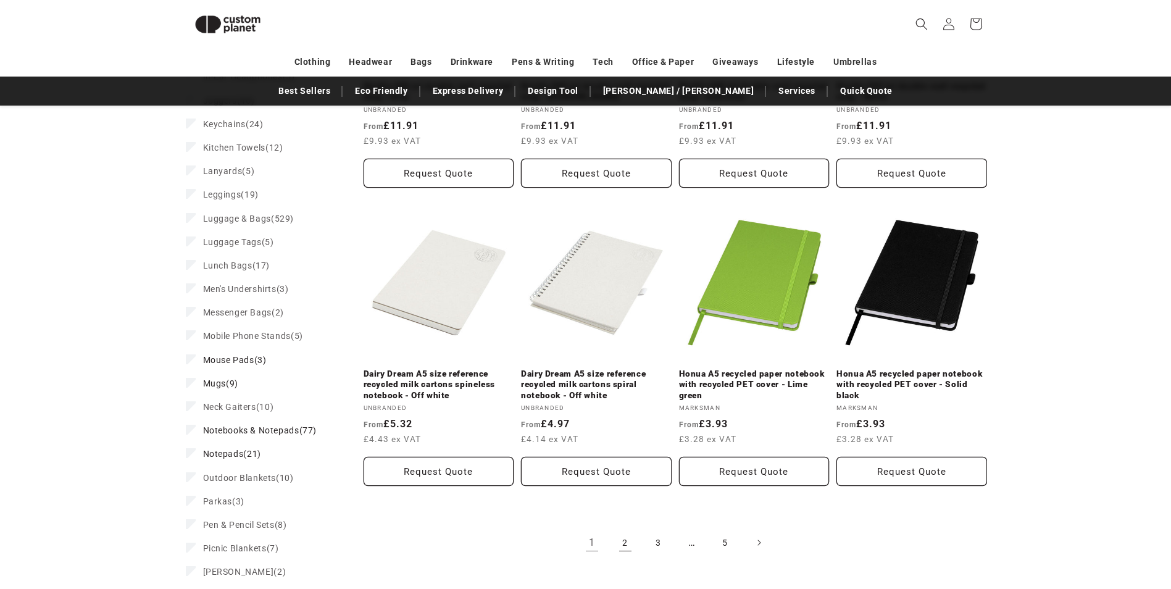
click at [622, 533] on link "2" at bounding box center [625, 542] width 27 height 27
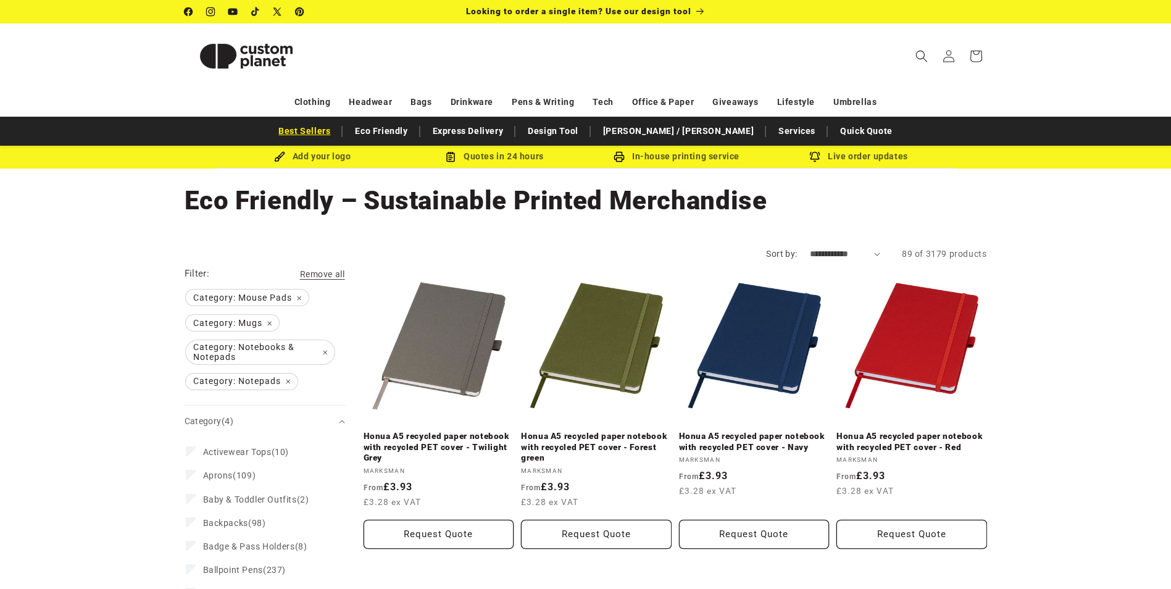
click at [336, 133] on link "Best Sellers" at bounding box center [304, 131] width 64 height 22
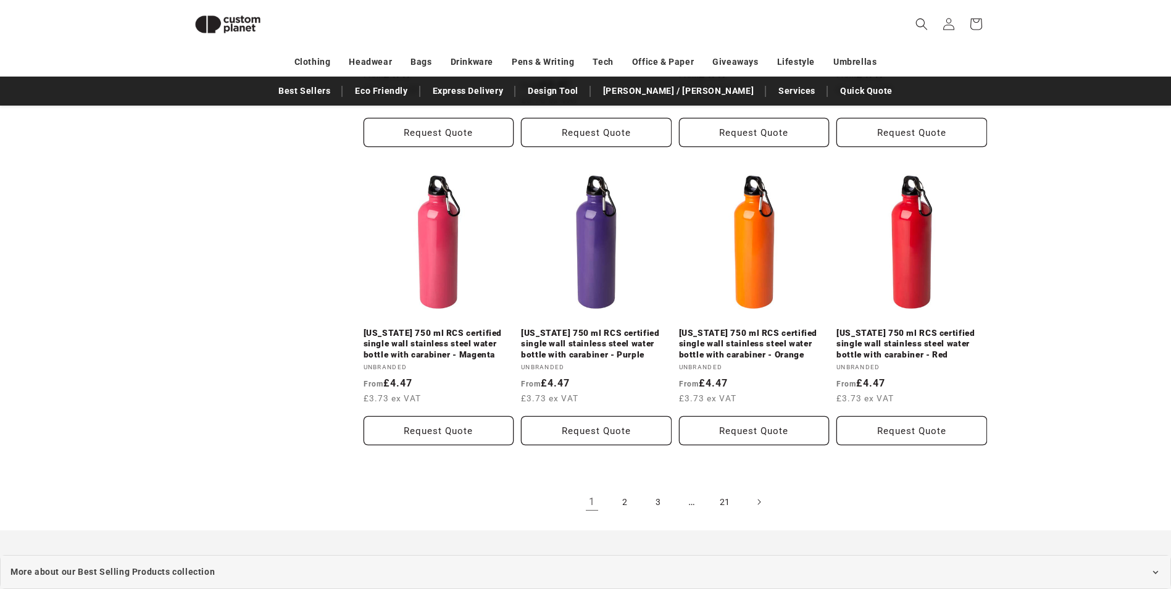
scroll to position [1341, 0]
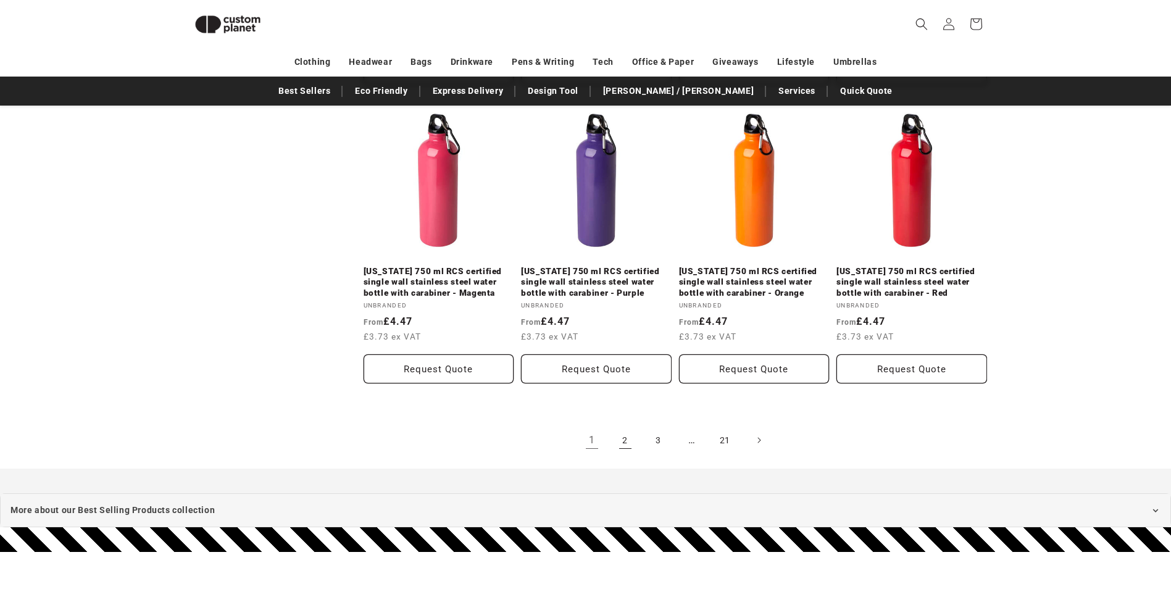
click at [631, 433] on link "2" at bounding box center [625, 439] width 27 height 27
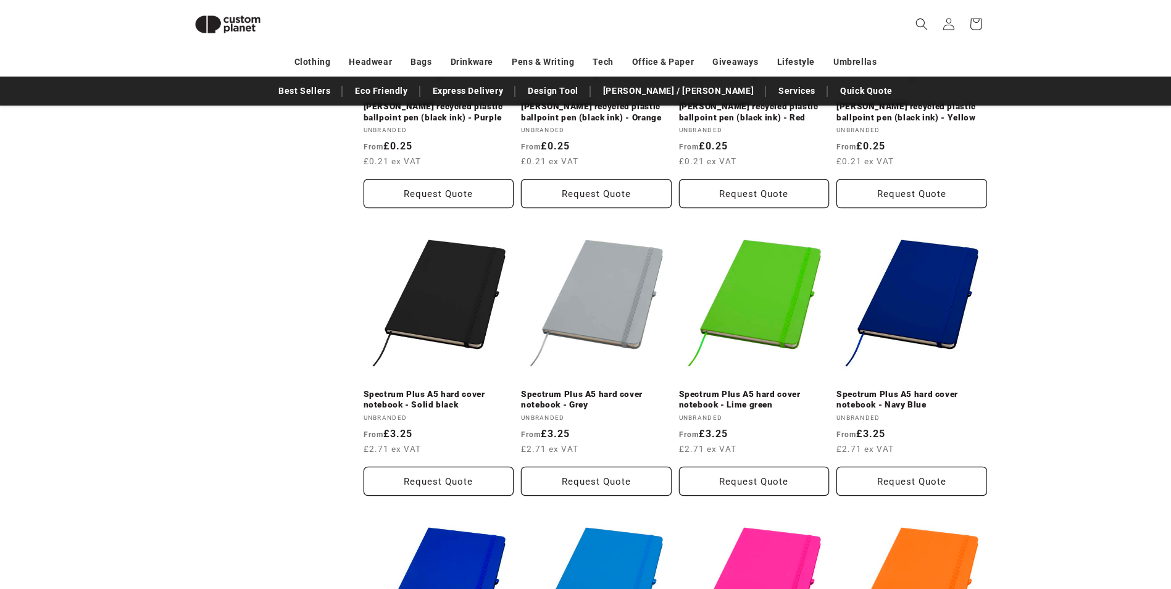
scroll to position [1279, 0]
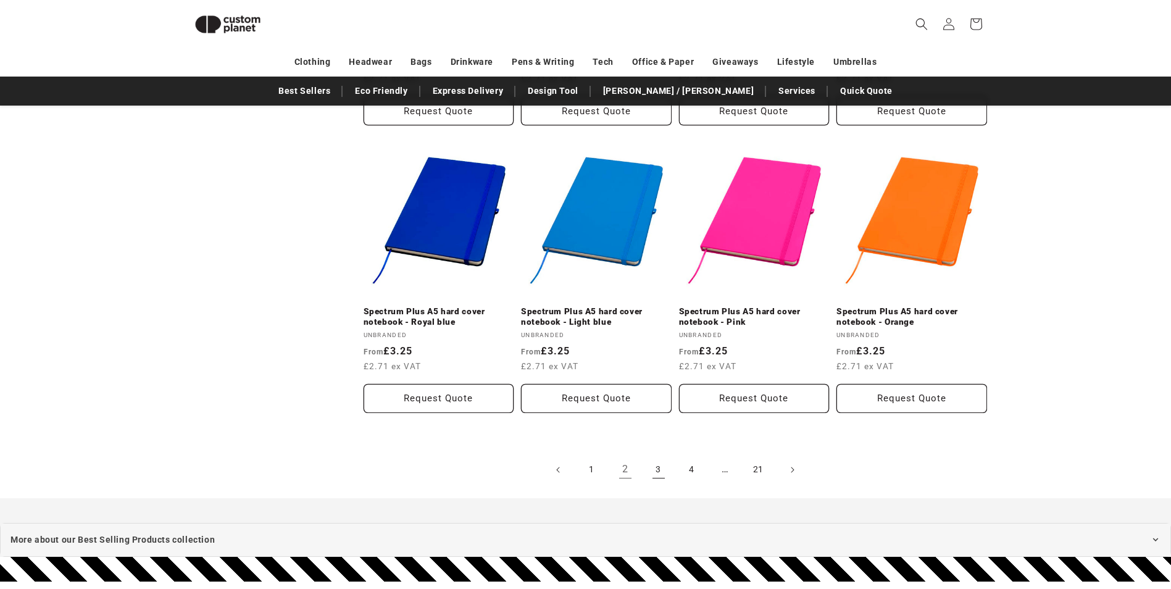
click at [646, 456] on link "3" at bounding box center [658, 469] width 27 height 27
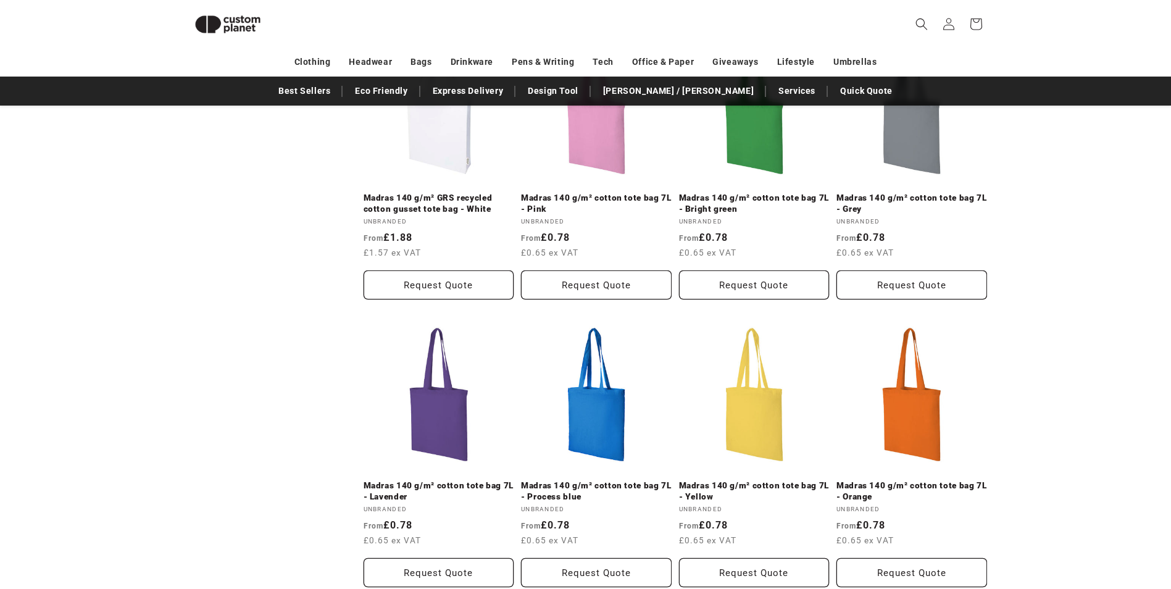
scroll to position [1403, 0]
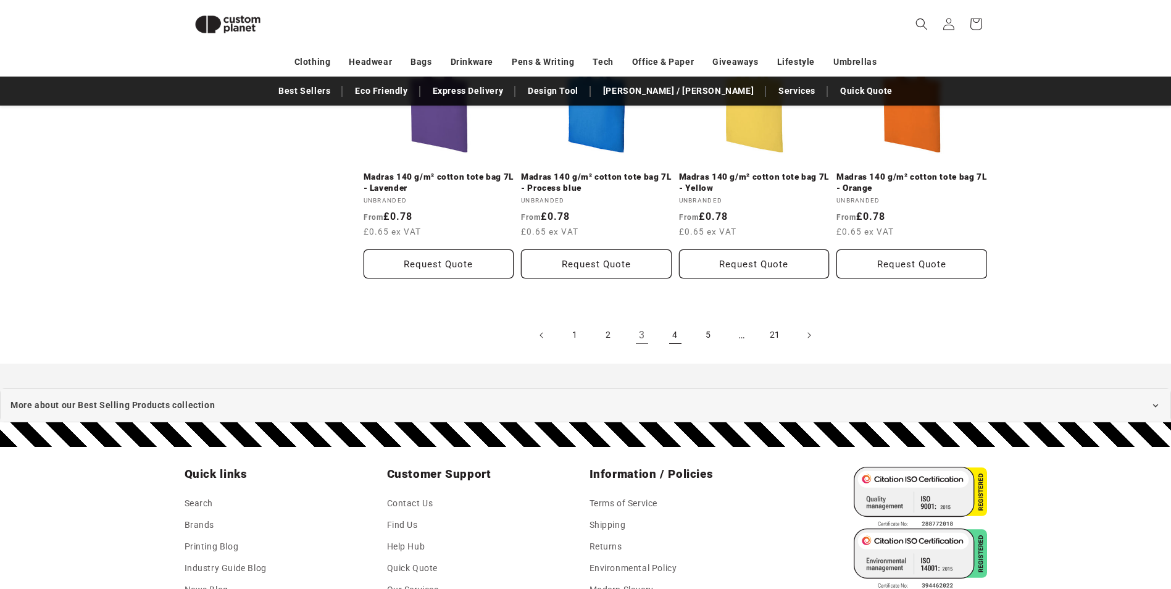
click at [679, 326] on link "4" at bounding box center [675, 335] width 27 height 27
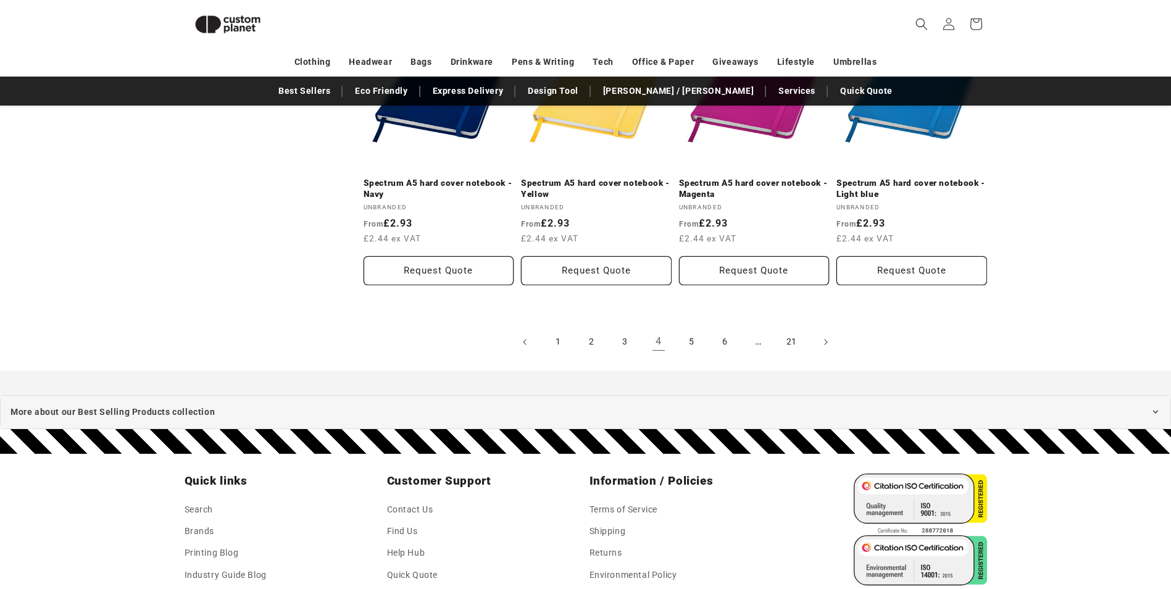
scroll to position [1465, 0]
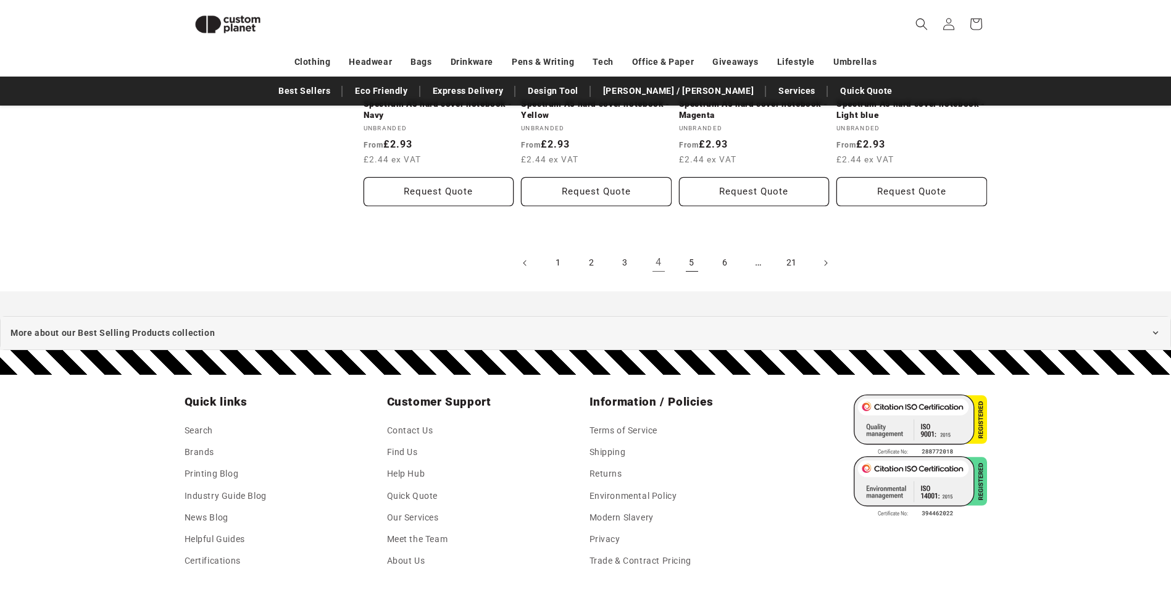
click at [695, 265] on link "5" at bounding box center [691, 262] width 27 height 27
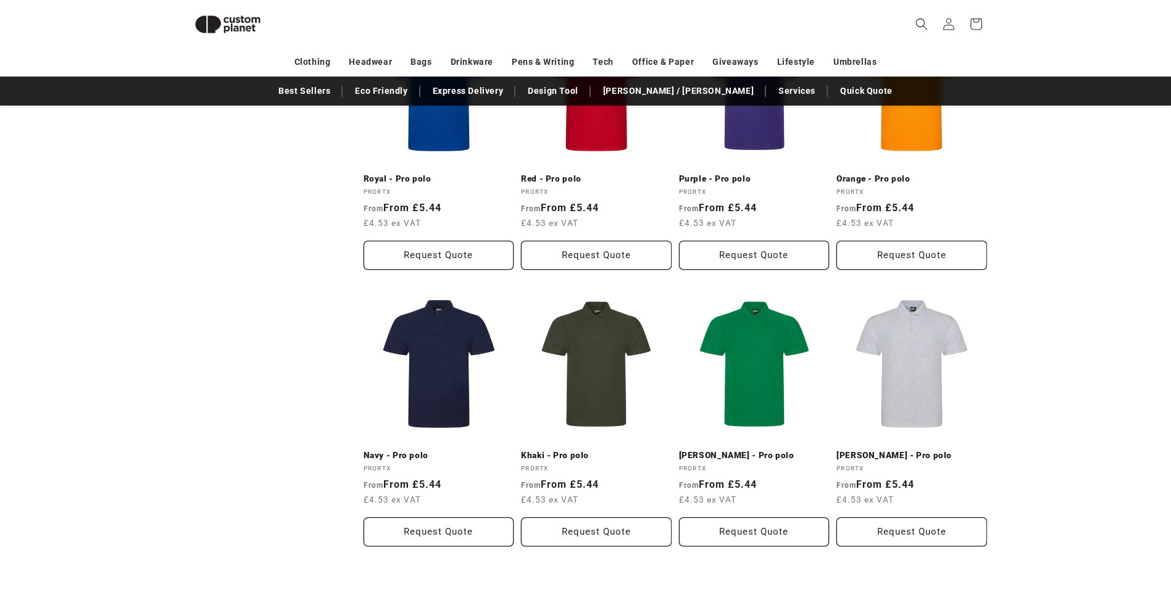
scroll to position [1279, 0]
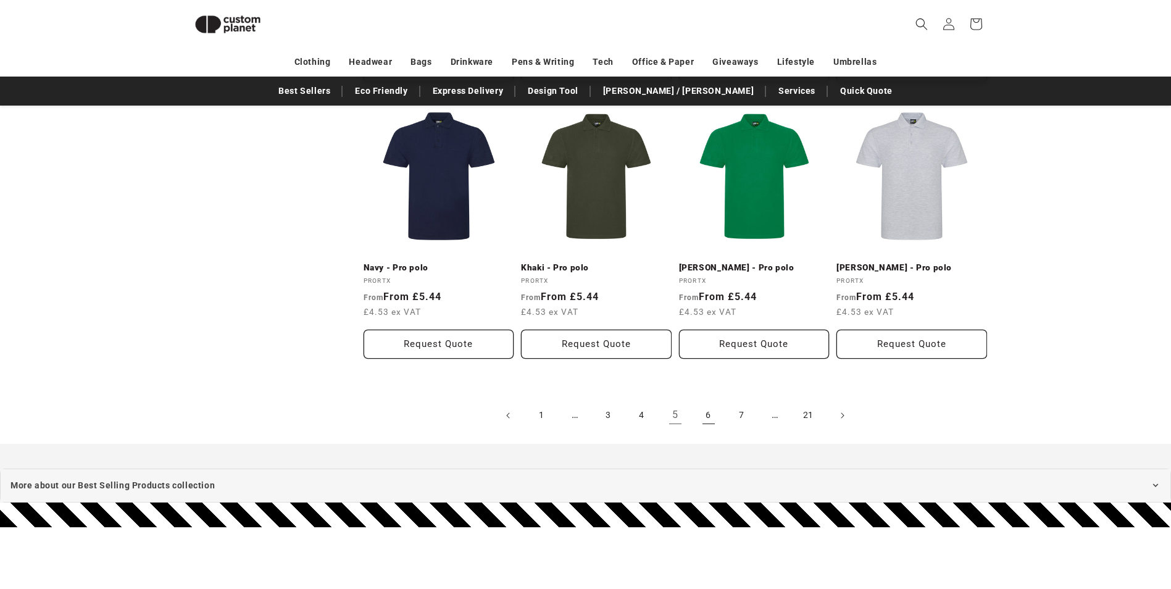
click at [717, 410] on link "6" at bounding box center [708, 415] width 27 height 27
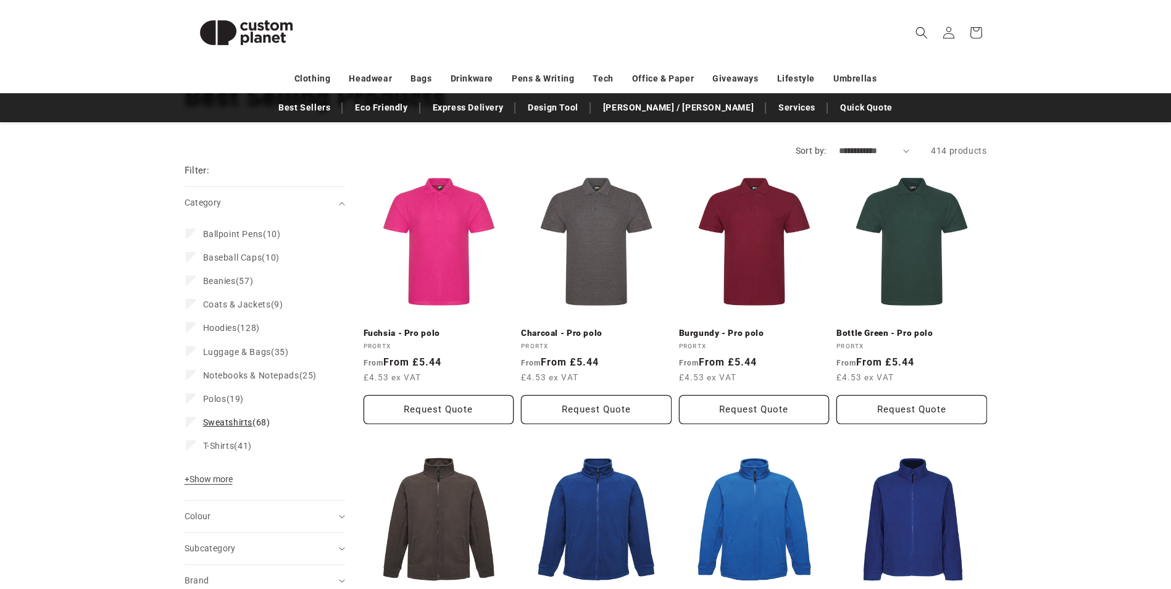
scroll to position [123, 0]
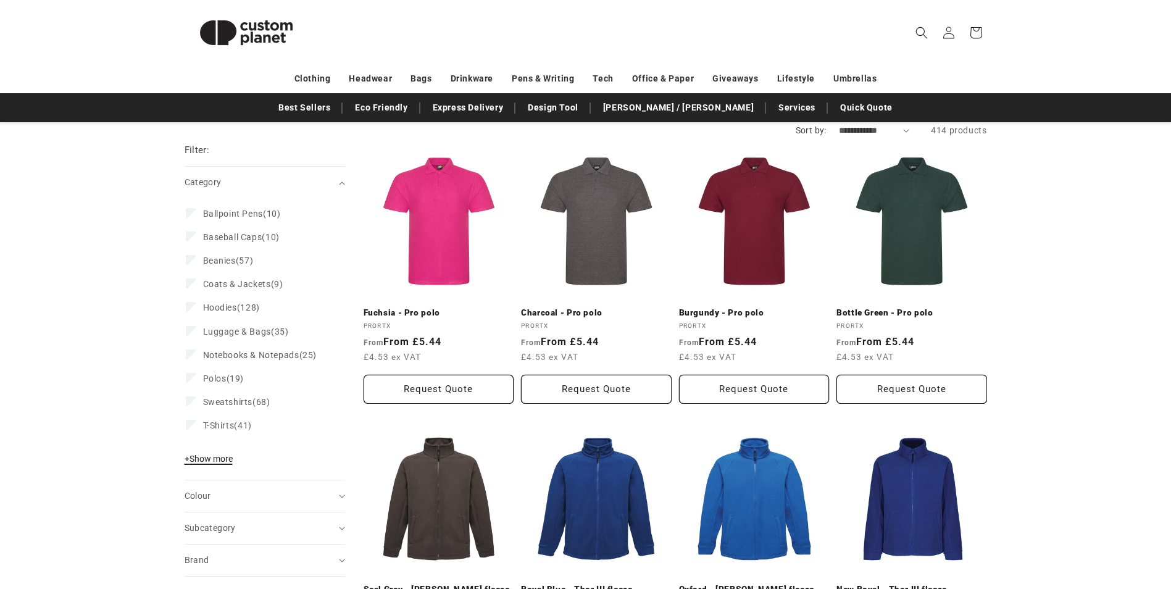
click at [223, 455] on span "+ Show more" at bounding box center [209, 459] width 48 height 10
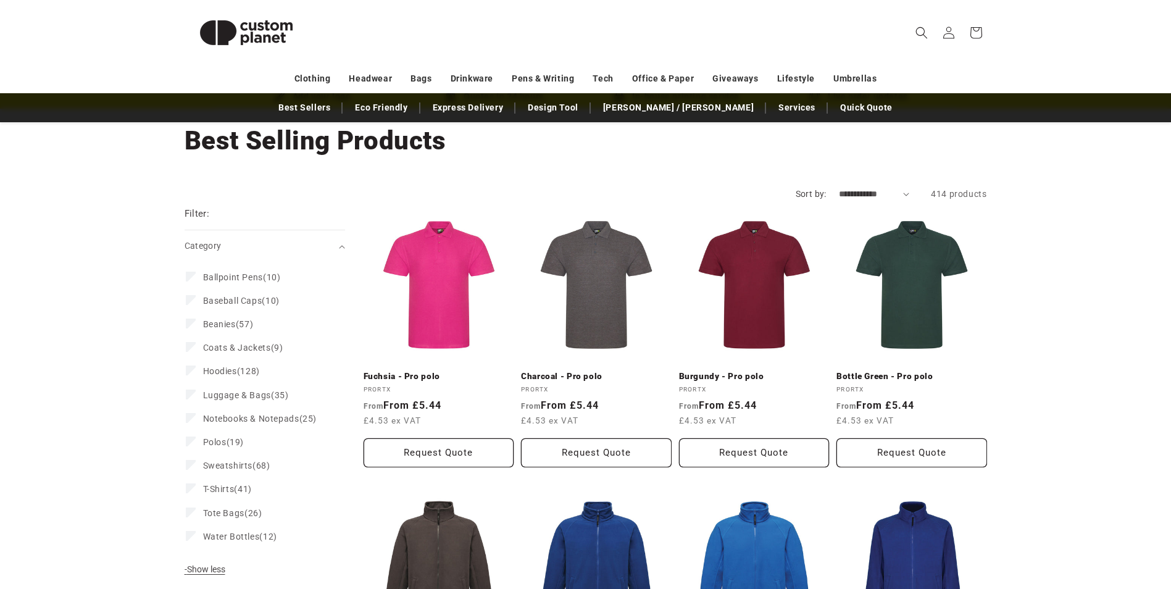
scroll to position [0, 0]
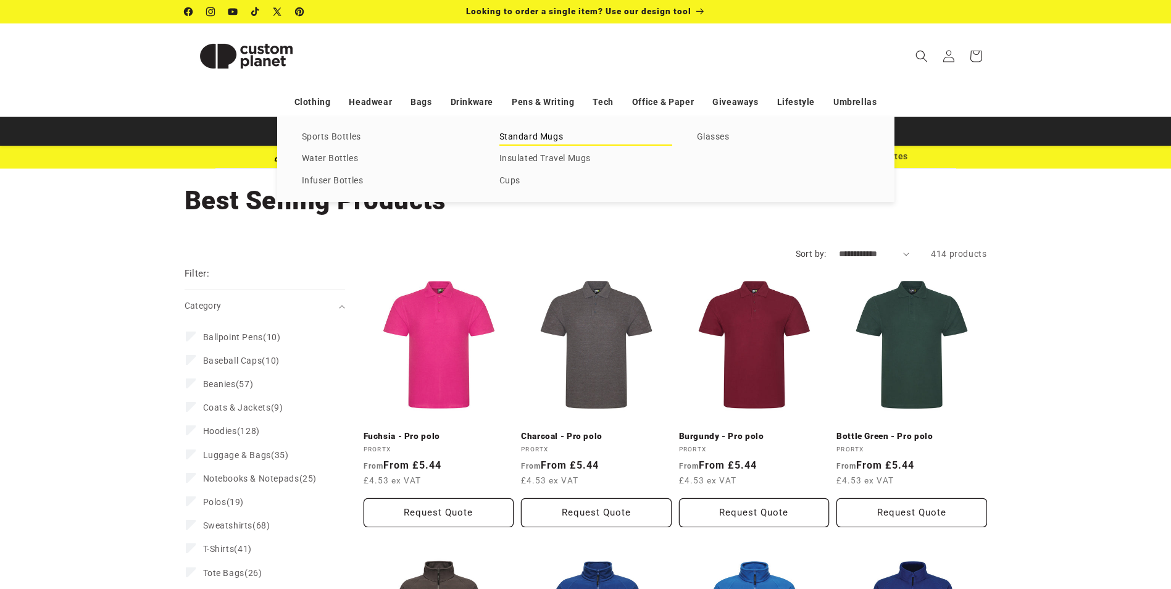
click at [515, 138] on link "Standard Mugs" at bounding box center [585, 137] width 173 height 17
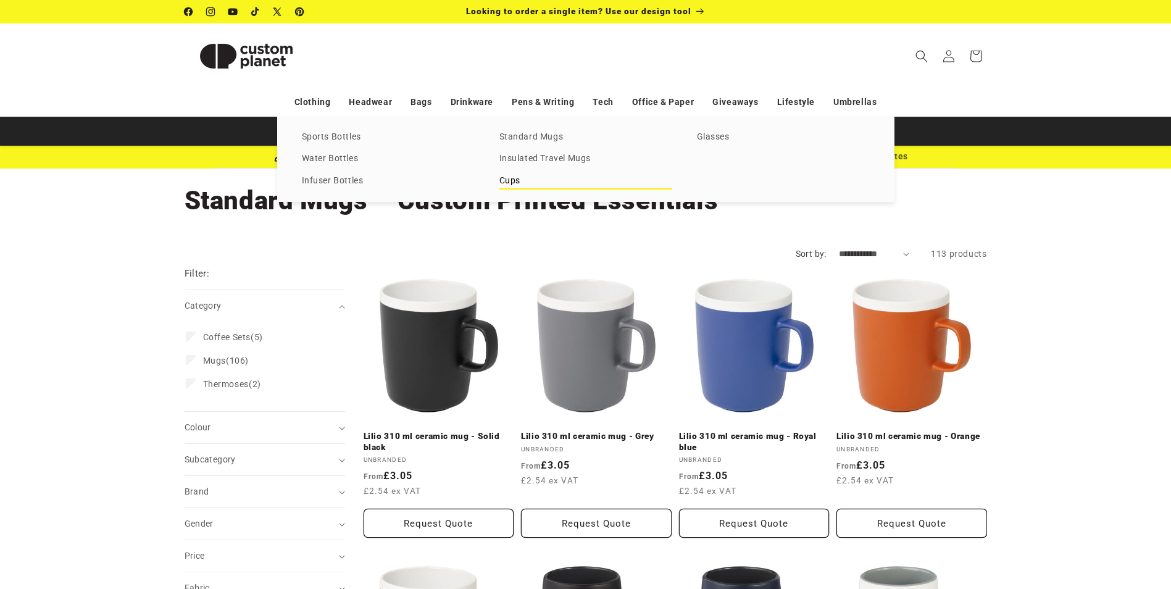
click at [511, 179] on link "Cups" at bounding box center [585, 181] width 173 height 17
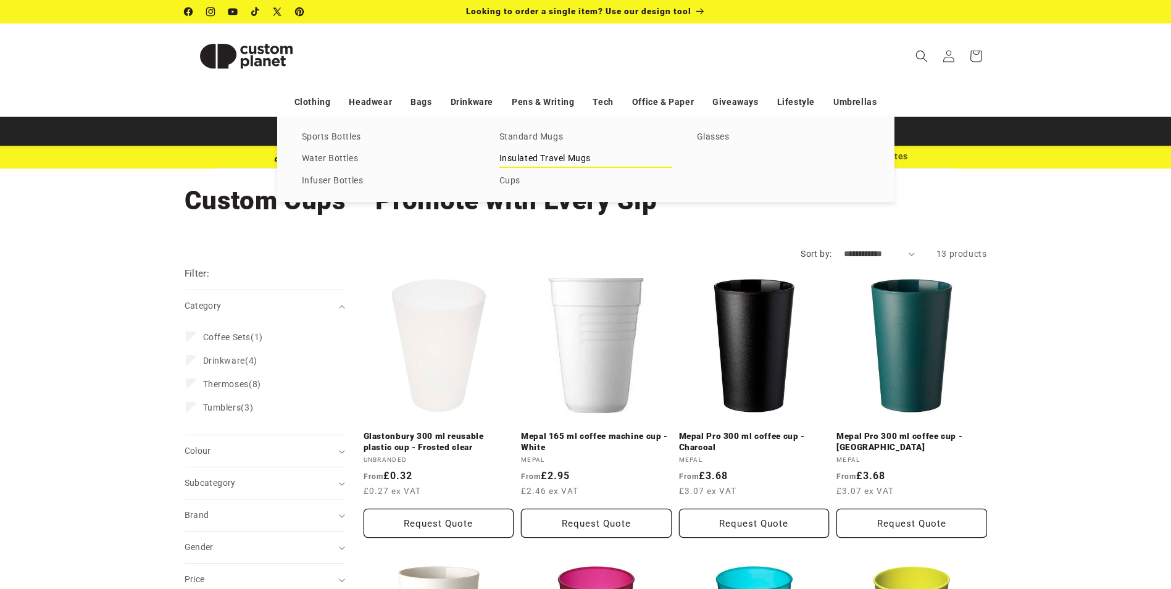
click at [584, 165] on link "Insulated Travel Mugs" at bounding box center [585, 159] width 173 height 17
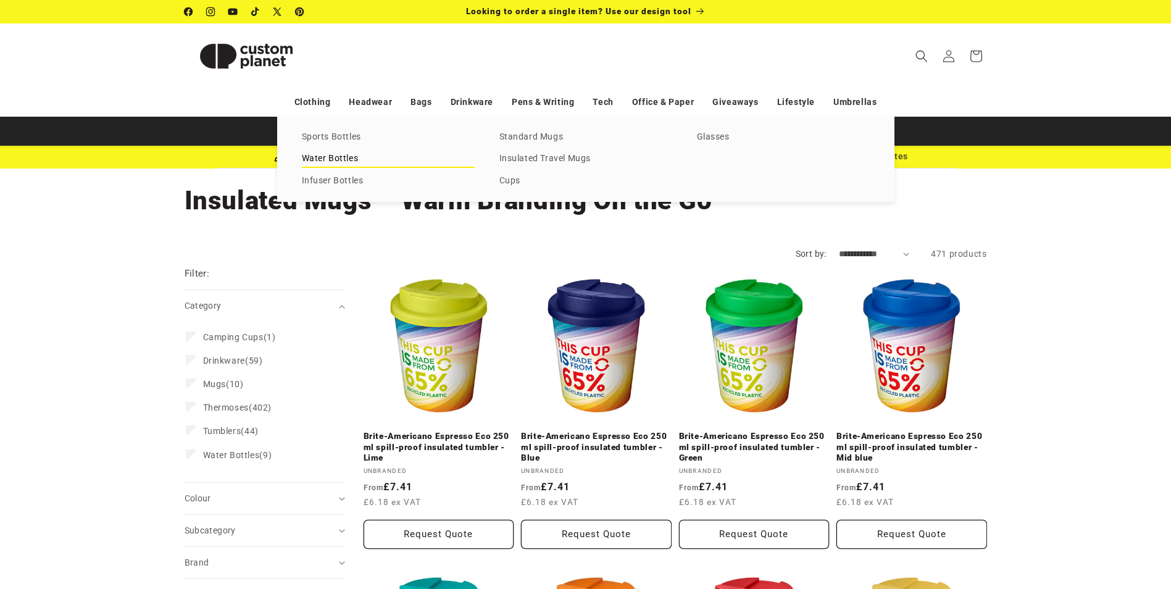
click at [346, 154] on link "Water Bottles" at bounding box center [388, 159] width 173 height 17
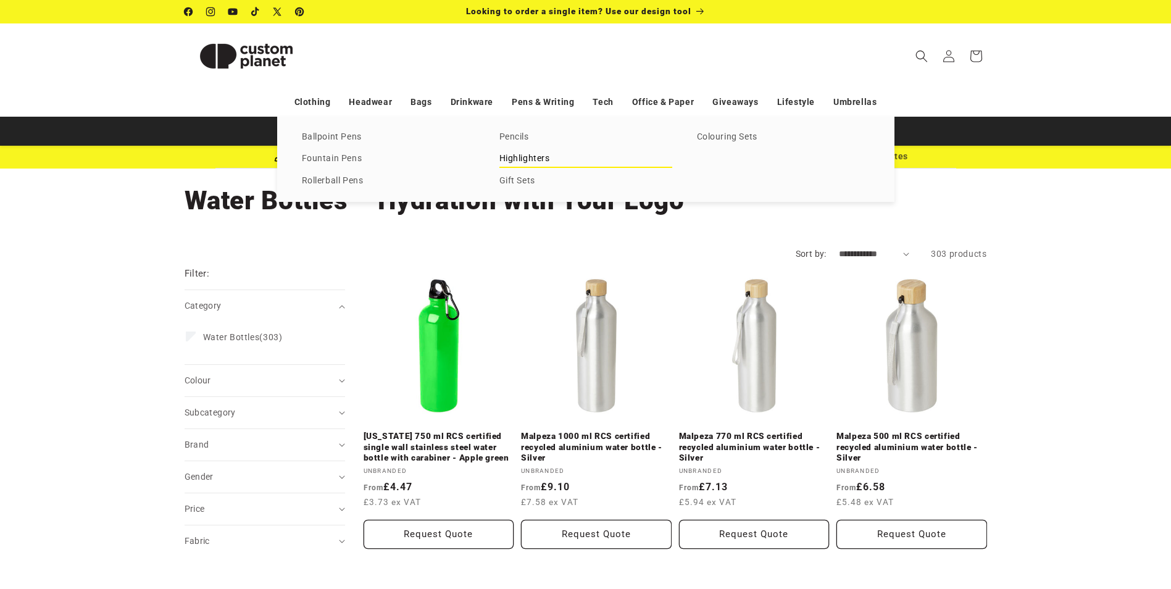
click at [538, 151] on link "Highlighters" at bounding box center [585, 159] width 173 height 17
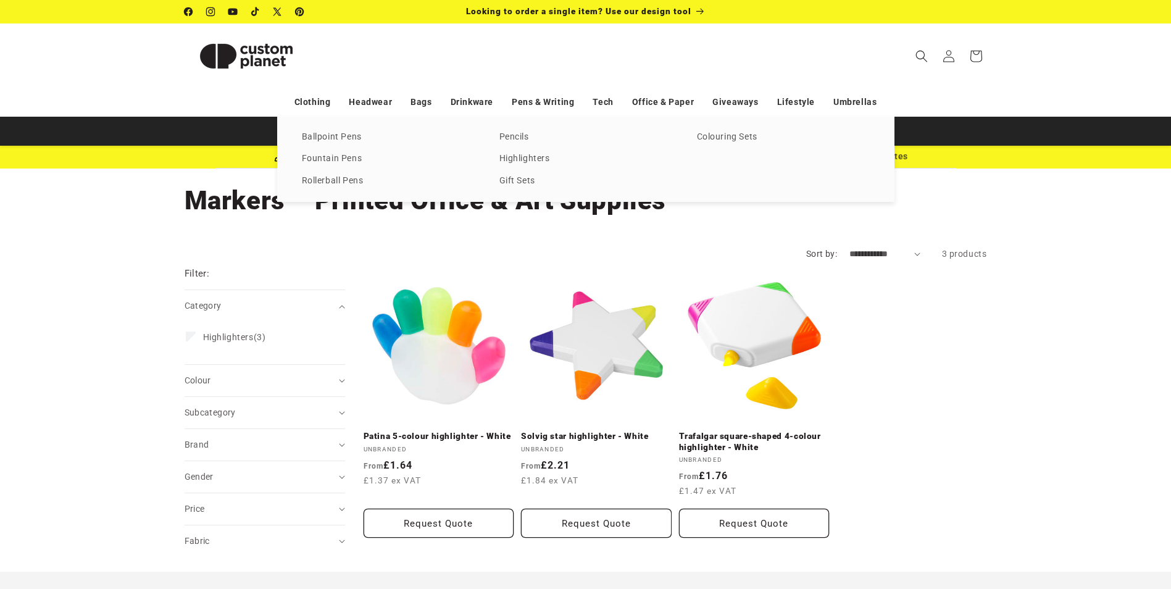
click at [693, 134] on div "Ballpoint Pens [GEOGRAPHIC_DATA] Rollerball Pens Pencils Highlighters Gift Sets…" at bounding box center [585, 159] width 617 height 85
click at [730, 143] on link "Colouring Sets" at bounding box center [783, 137] width 173 height 17
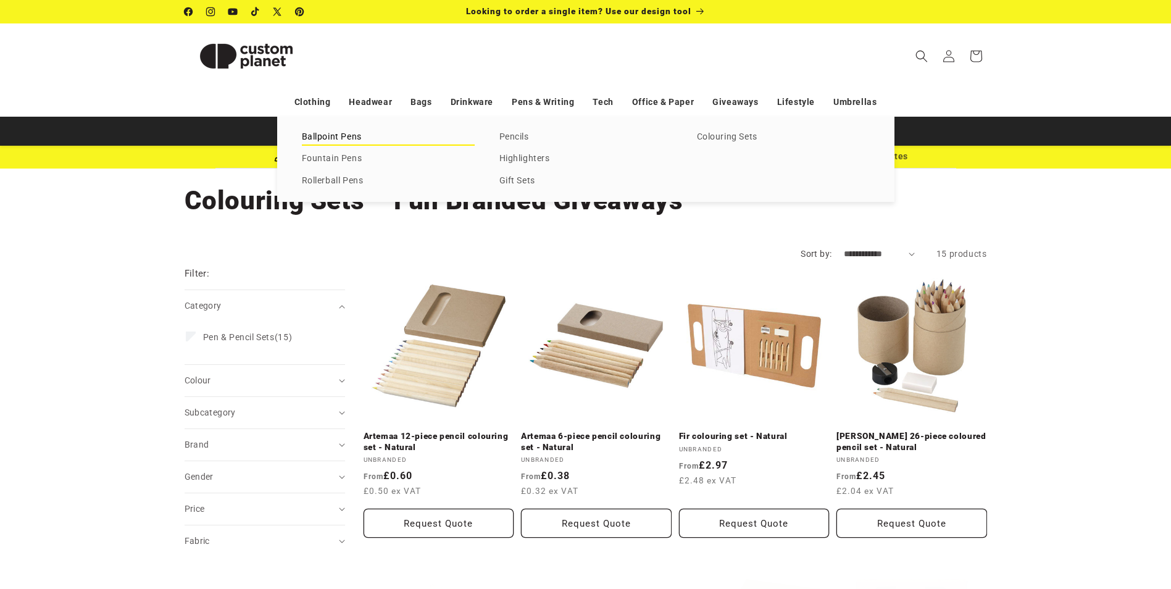
click at [348, 136] on link "Ballpoint Pens" at bounding box center [388, 137] width 173 height 17
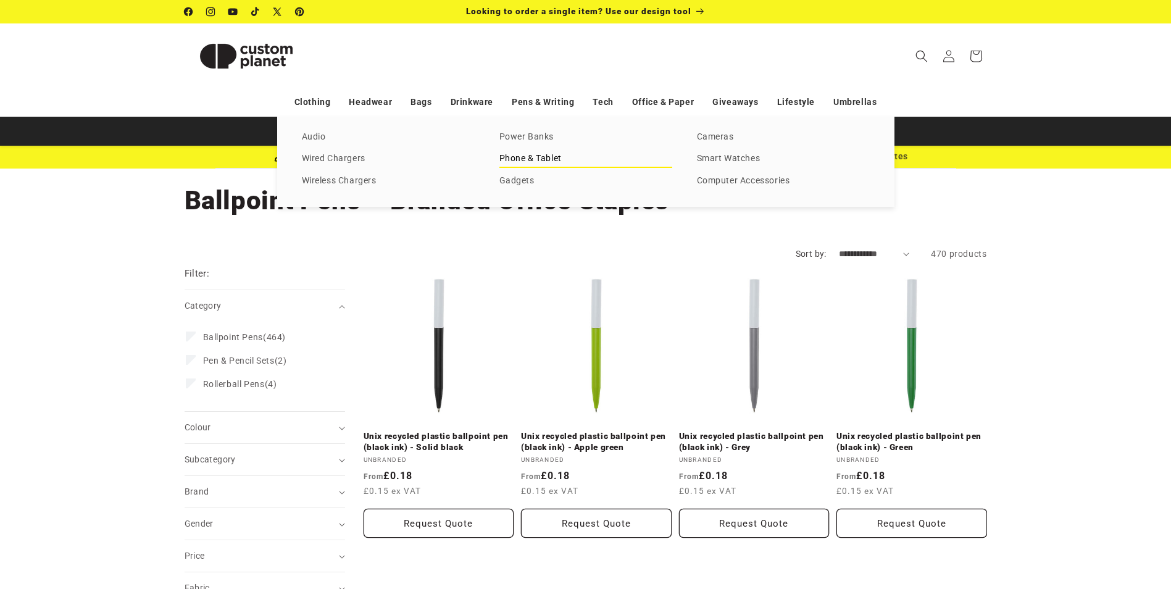
click at [543, 155] on link "Phone & Tablet" at bounding box center [585, 159] width 173 height 17
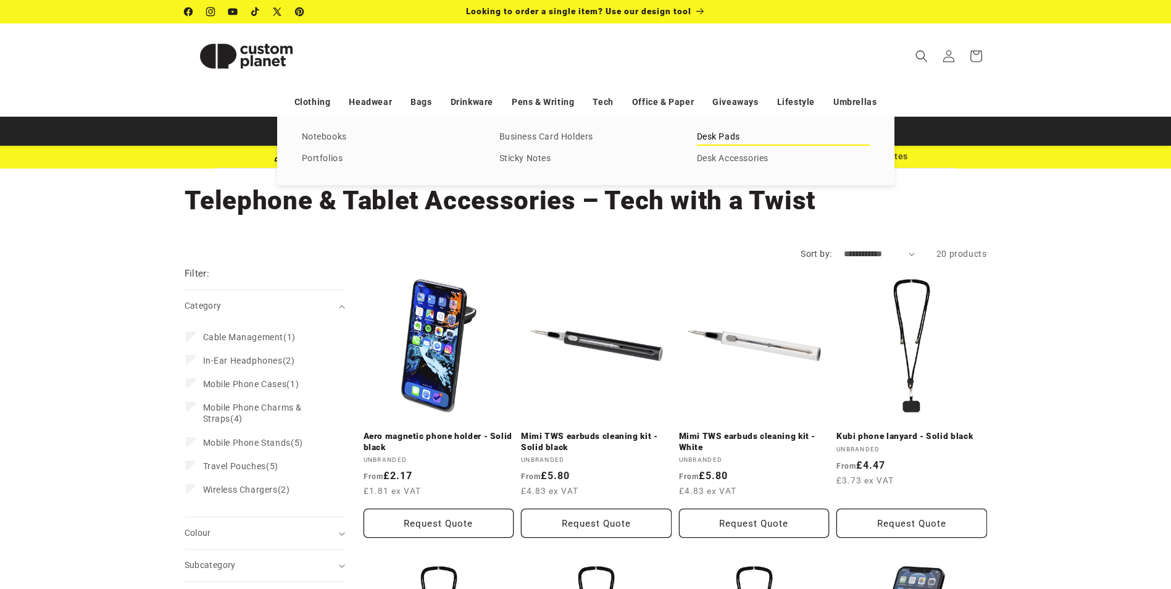
click at [712, 132] on link "Desk Pads" at bounding box center [783, 137] width 173 height 17
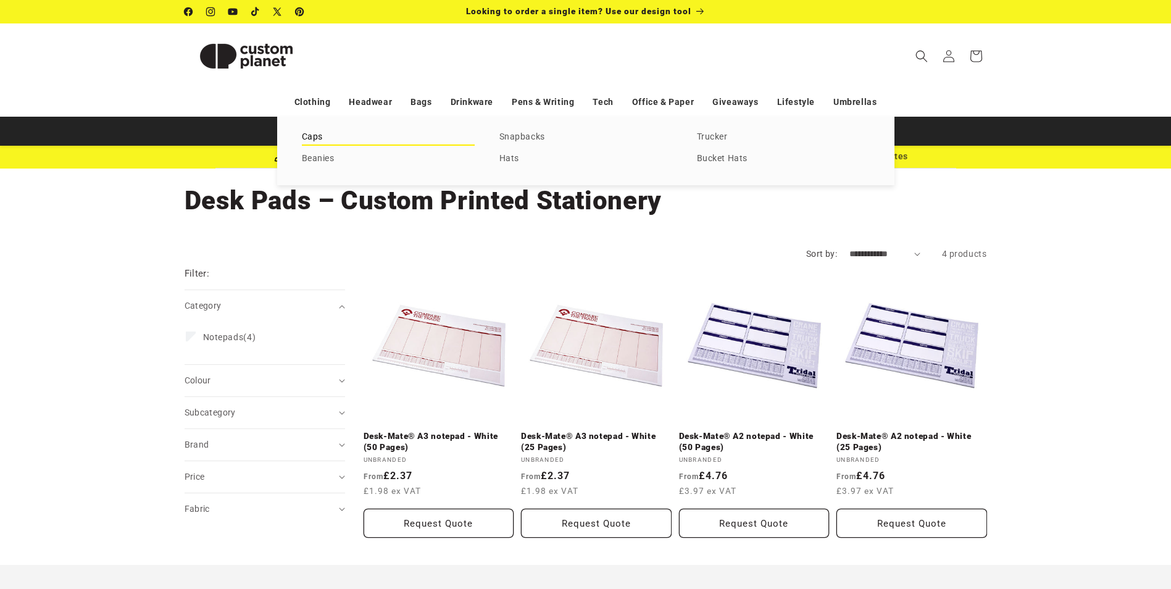
click at [322, 135] on link "Caps" at bounding box center [388, 137] width 173 height 17
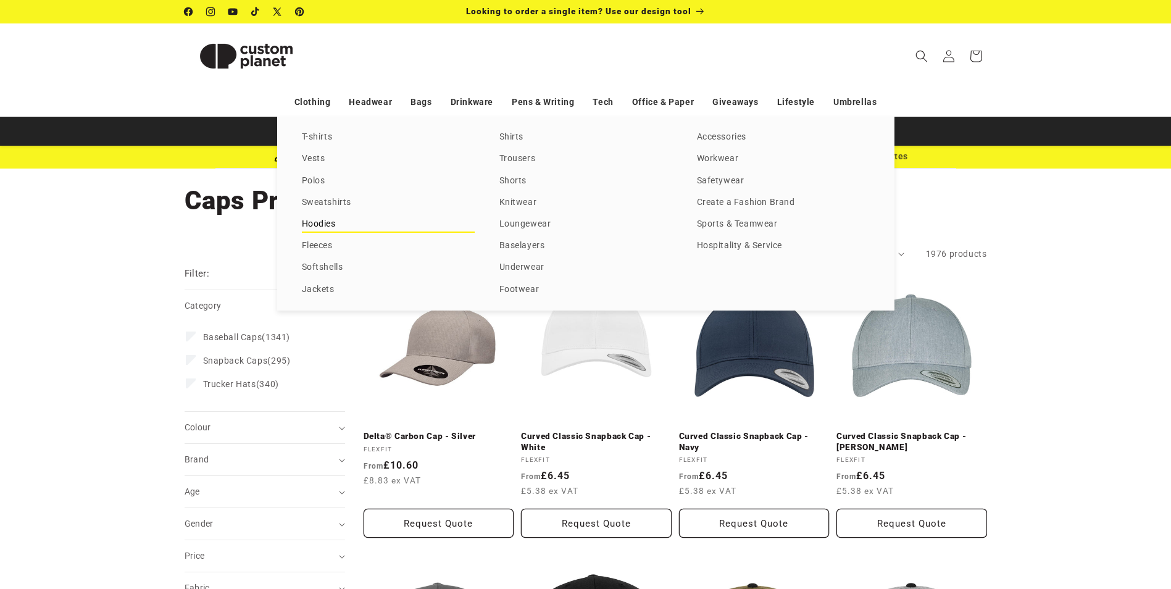
click at [331, 225] on link "Hoodies" at bounding box center [388, 224] width 173 height 17
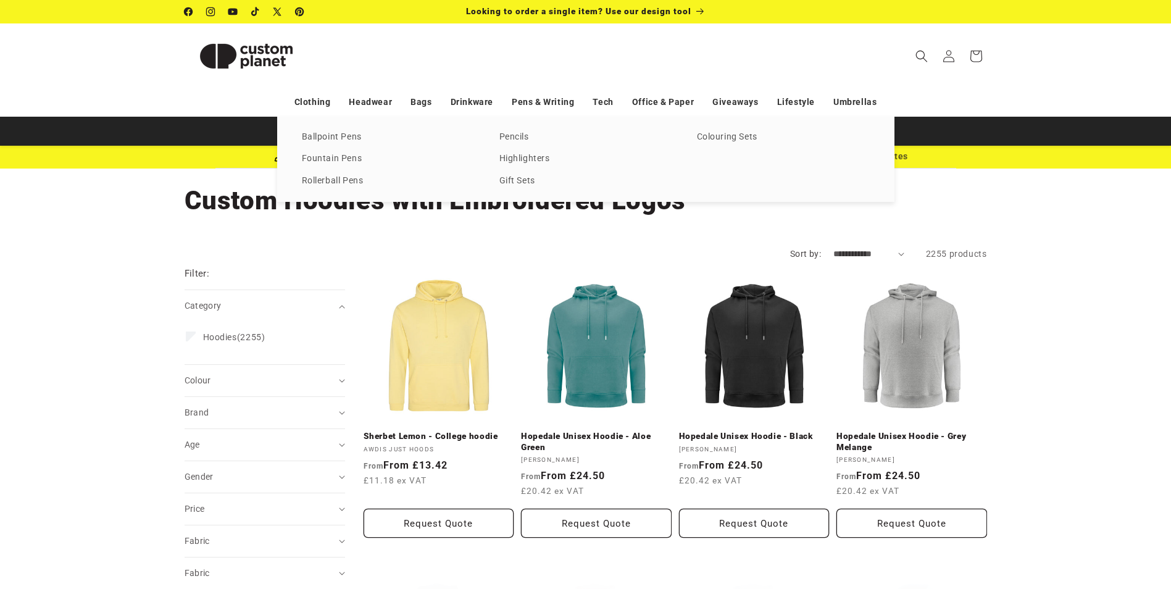
click at [361, 169] on div "Ballpoint Pens [GEOGRAPHIC_DATA] Rollerball Pens Pencils Highlighters Gift Sets…" at bounding box center [585, 159] width 617 height 85
click at [357, 154] on link "Fountain Pens" at bounding box center [388, 159] width 173 height 17
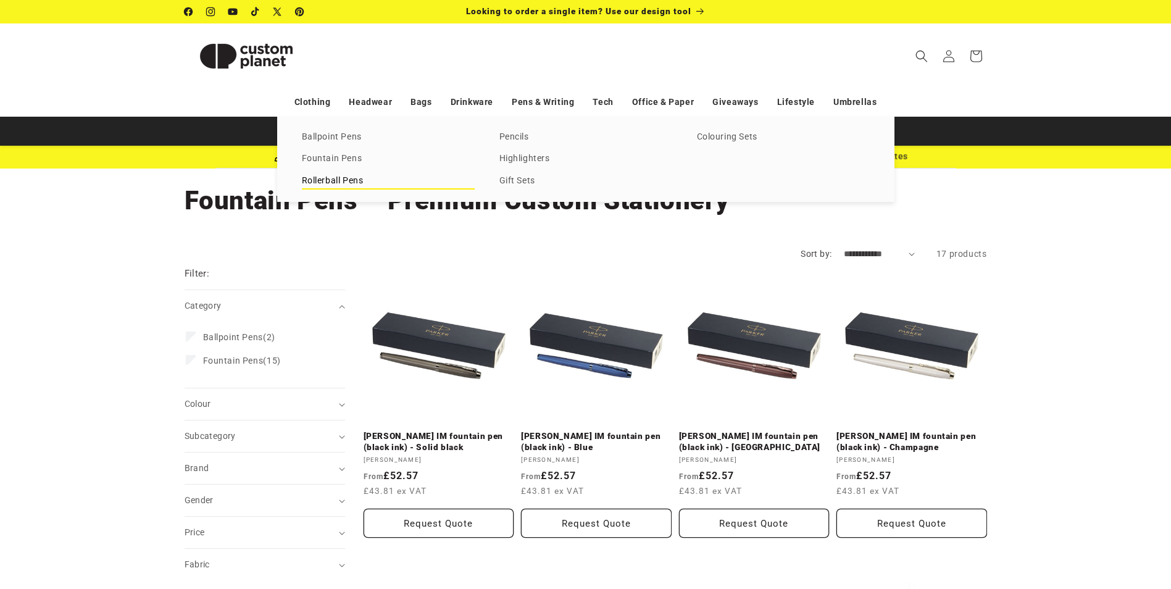
click at [342, 186] on link "Rollerball Pens" at bounding box center [388, 181] width 173 height 17
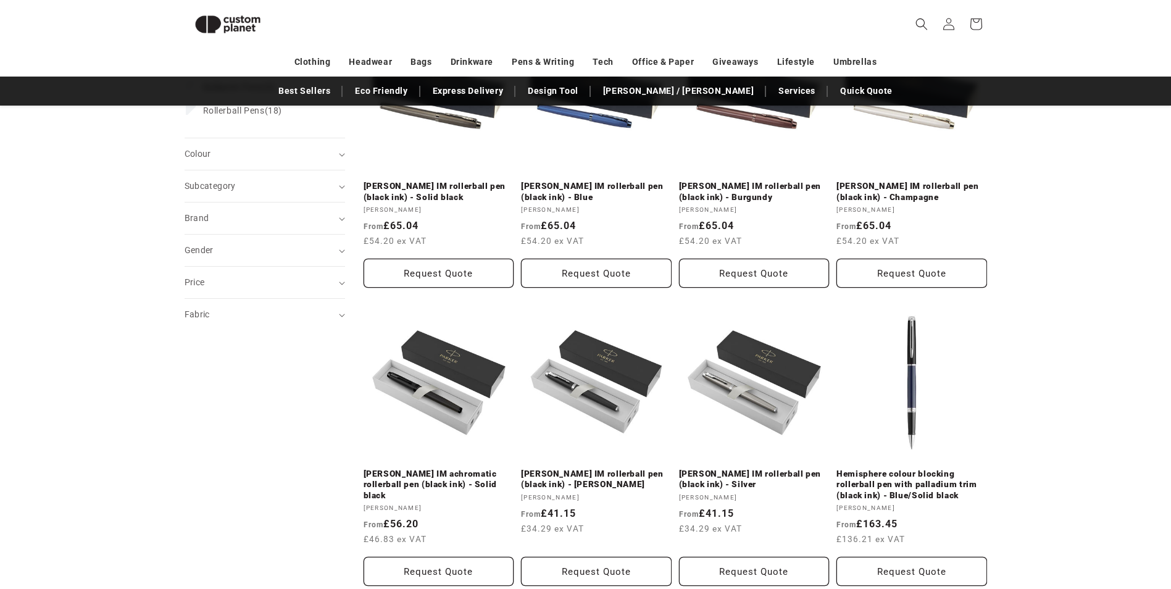
scroll to position [230, 0]
